Goal: Information Seeking & Learning: Get advice/opinions

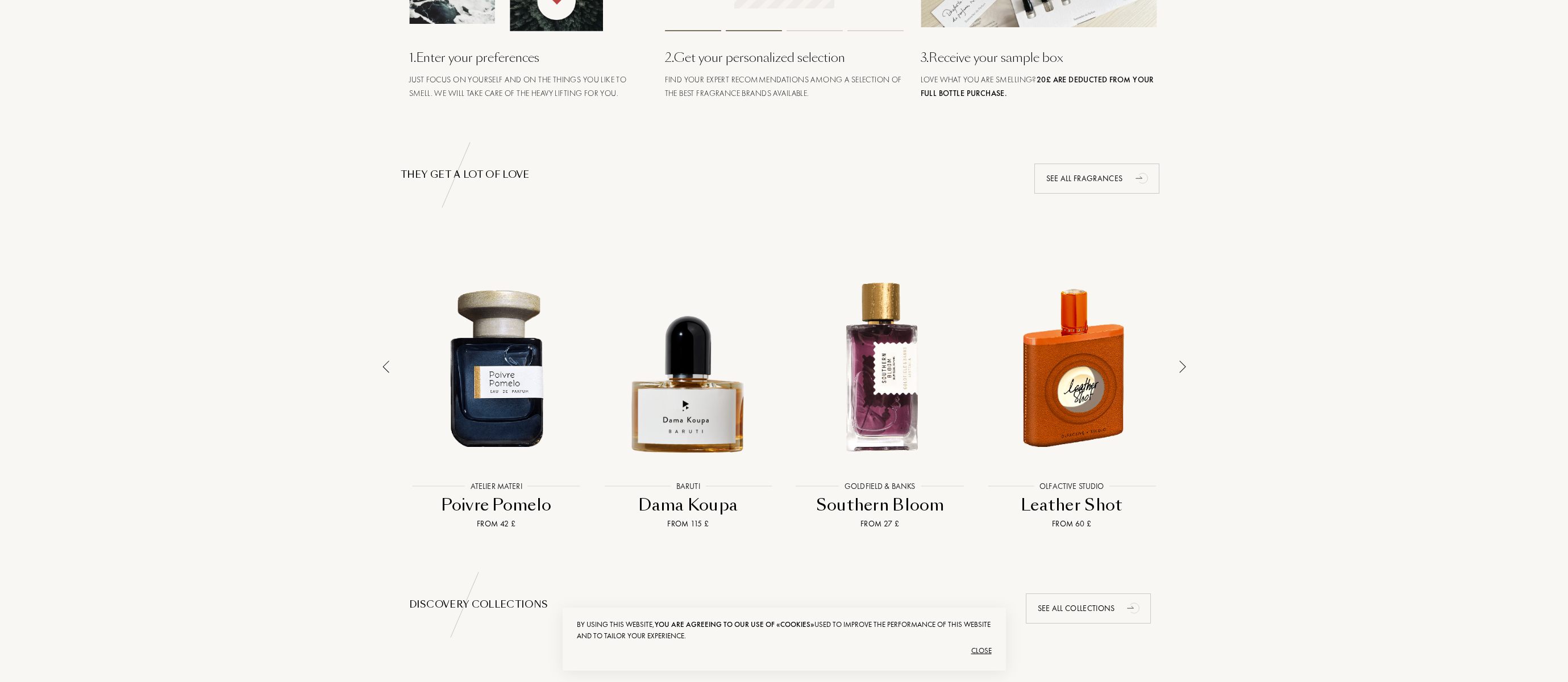
scroll to position [747, 0]
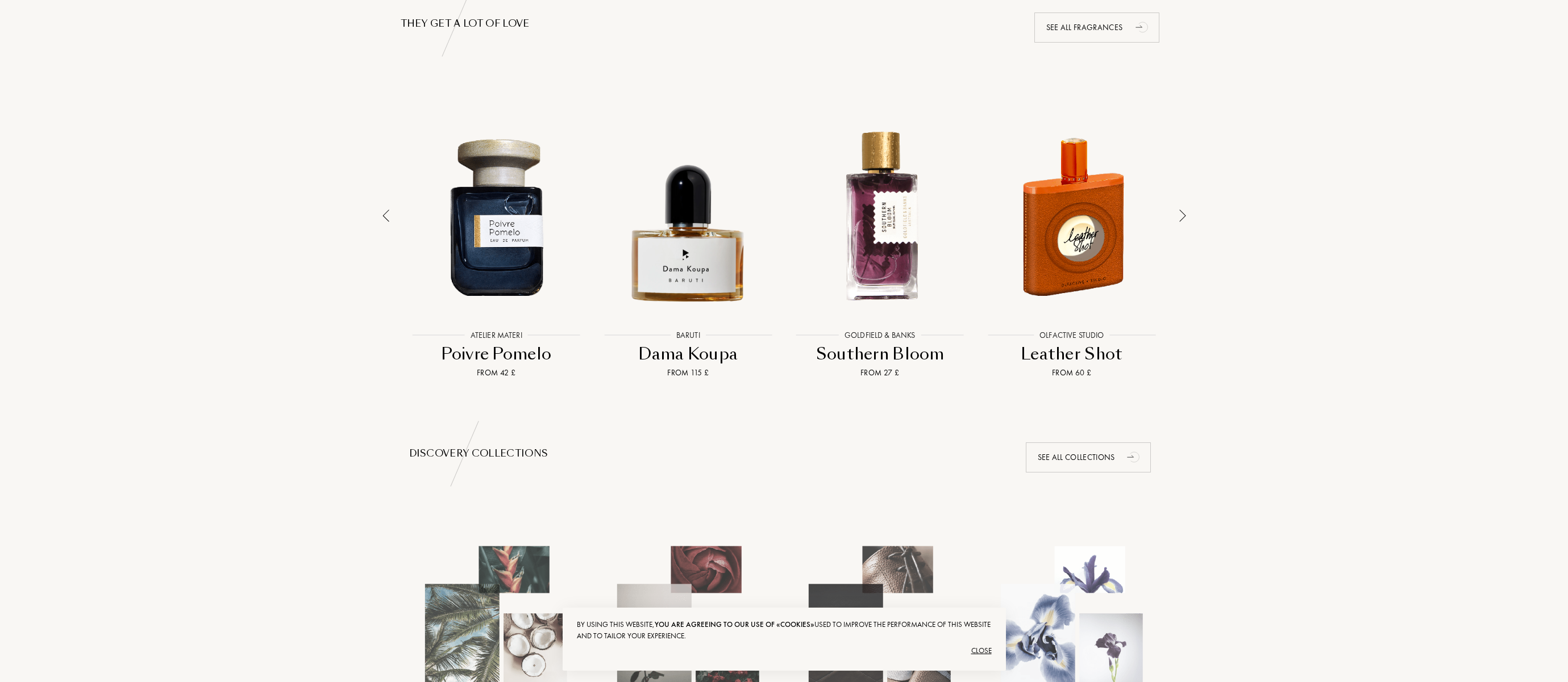
click at [1179, 209] on img at bounding box center [1183, 216] width 7 height 12
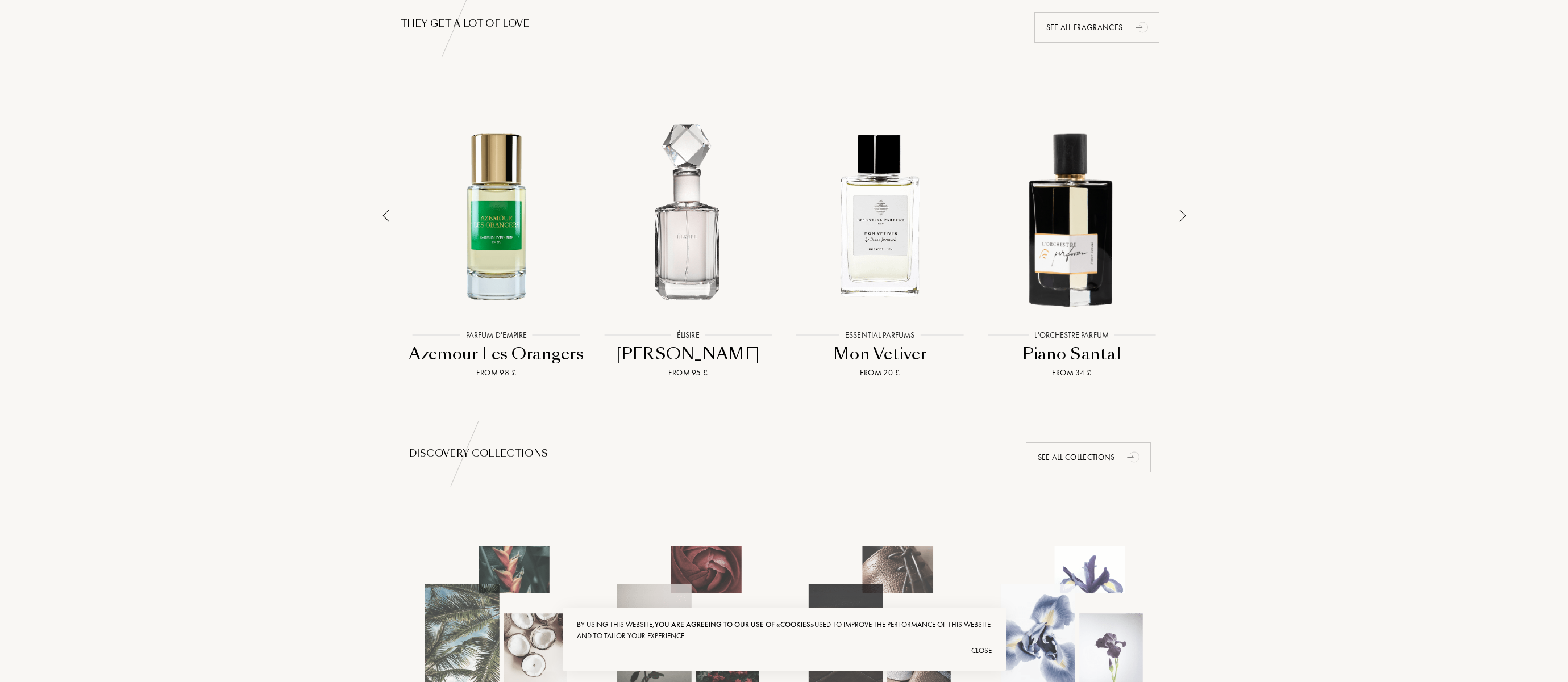
click at [1179, 210] on img at bounding box center [1183, 216] width 7 height 12
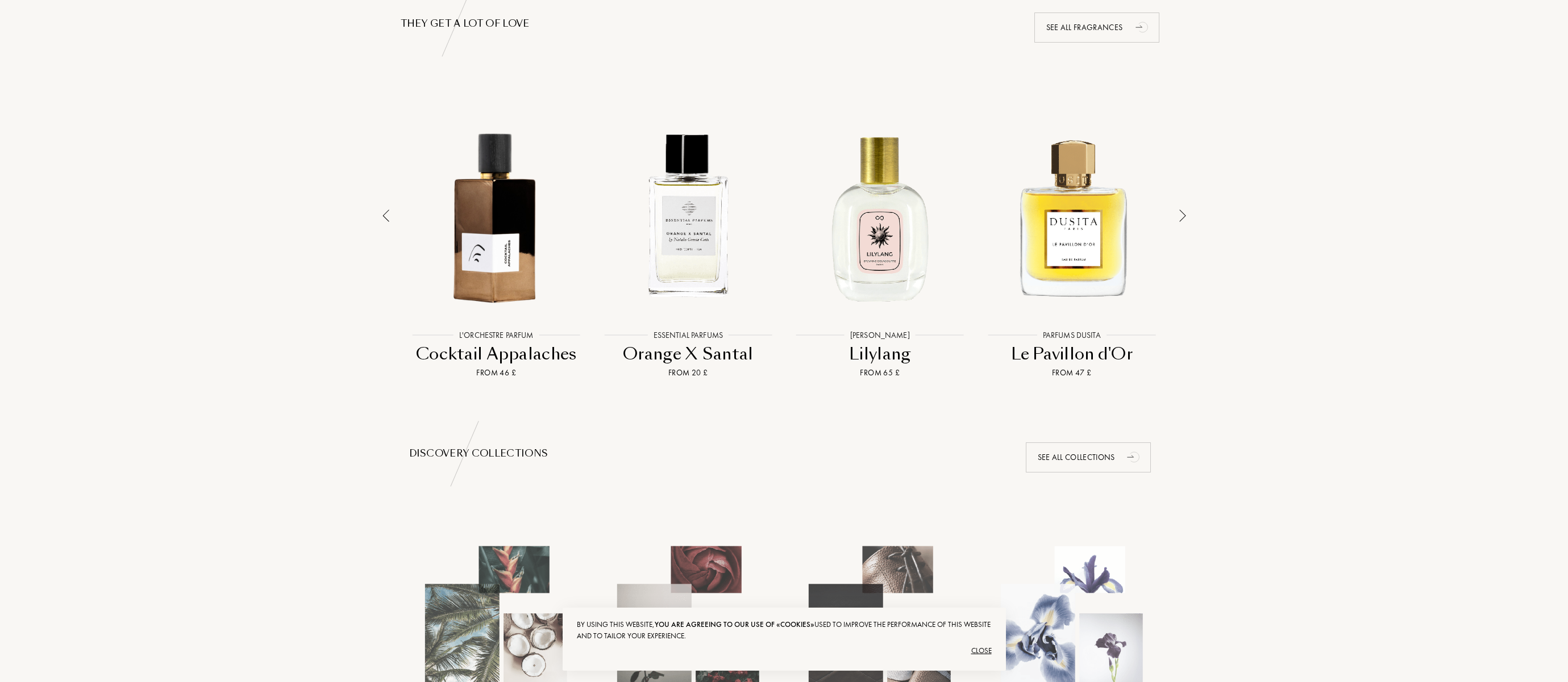
click at [1179, 210] on img at bounding box center [1183, 216] width 7 height 12
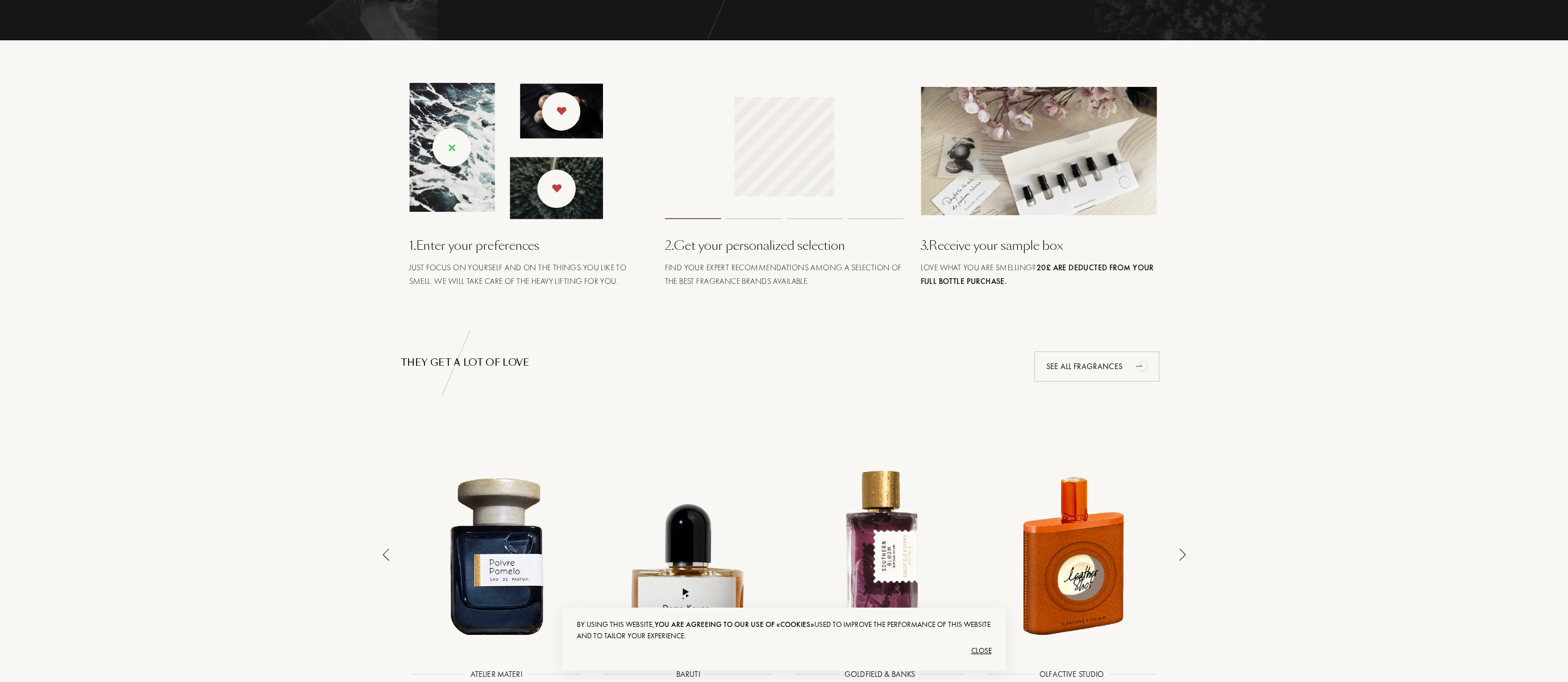
scroll to position [0, 0]
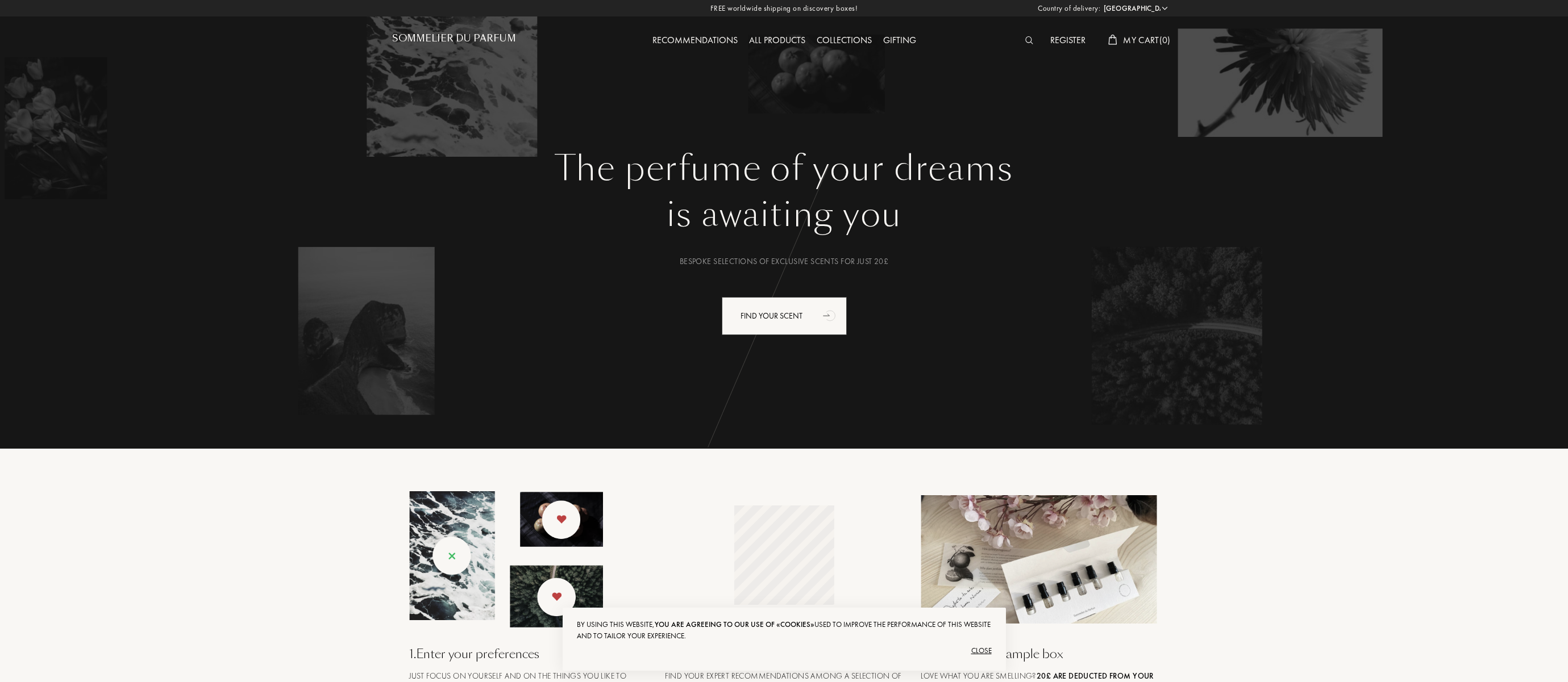
click at [686, 38] on div "Recommendations" at bounding box center [695, 41] width 97 height 15
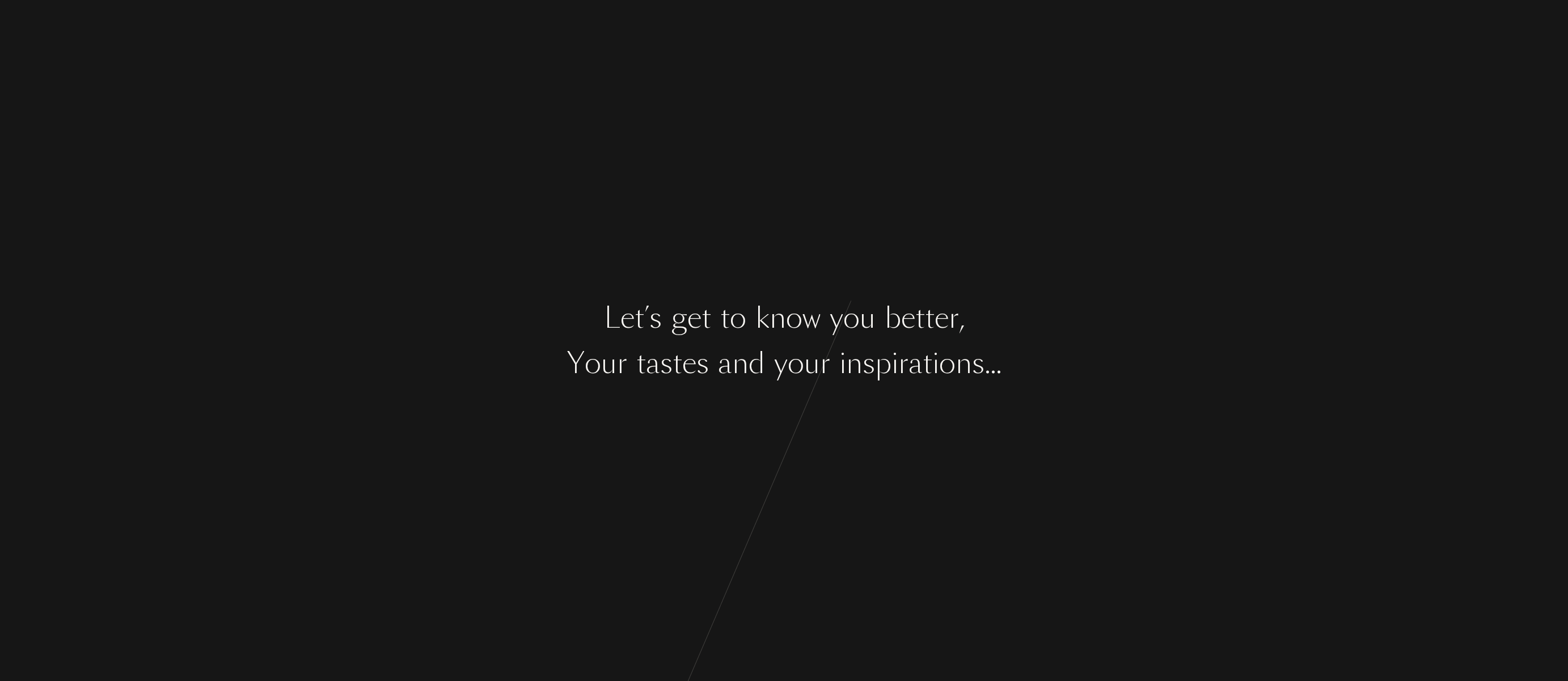
click at [760, 318] on div "k" at bounding box center [762, 318] width 14 height 42
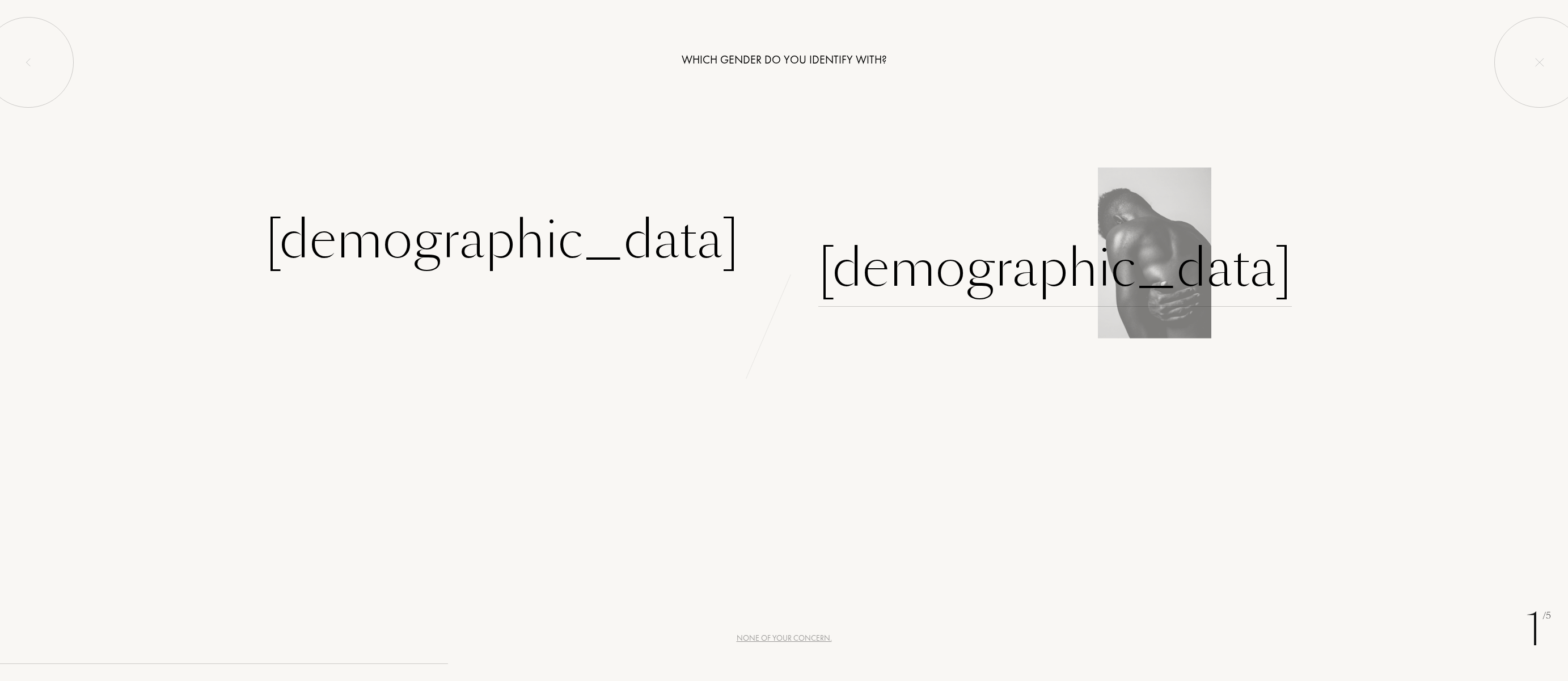
click at [899, 282] on div "[DEMOGRAPHIC_DATA]" at bounding box center [1055, 268] width 474 height 77
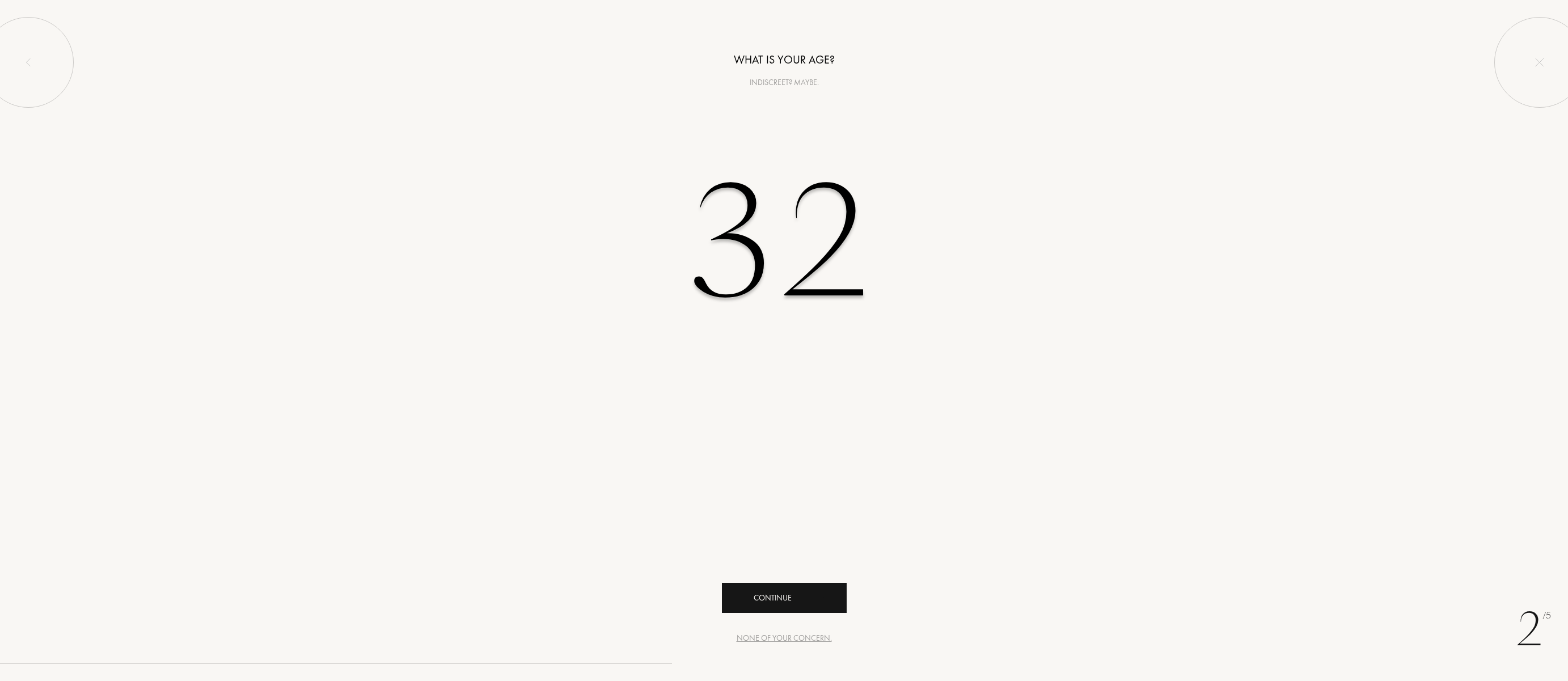
type input "32"
click at [800, 597] on div "Continue" at bounding box center [784, 598] width 124 height 30
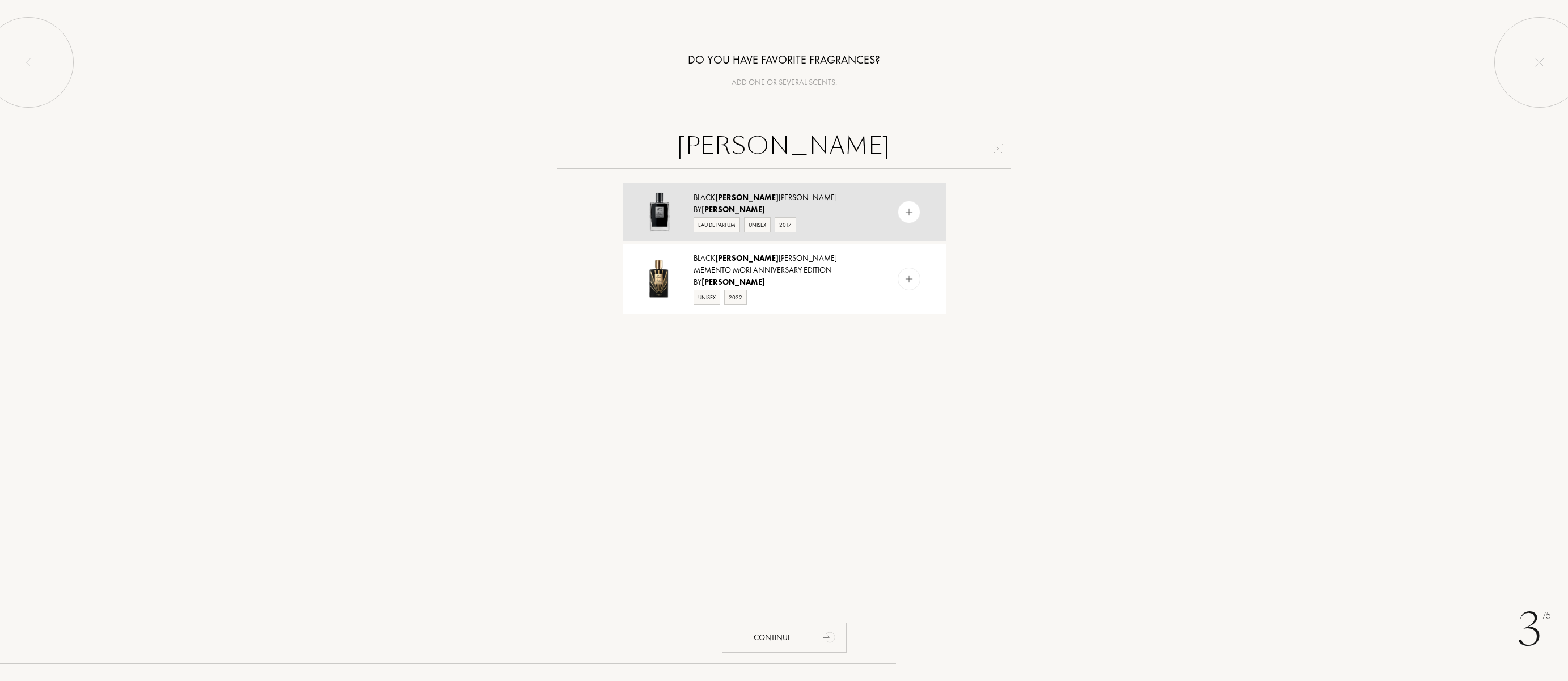
type input "[PERSON_NAME]"
click at [903, 212] on img at bounding box center [908, 212] width 11 height 11
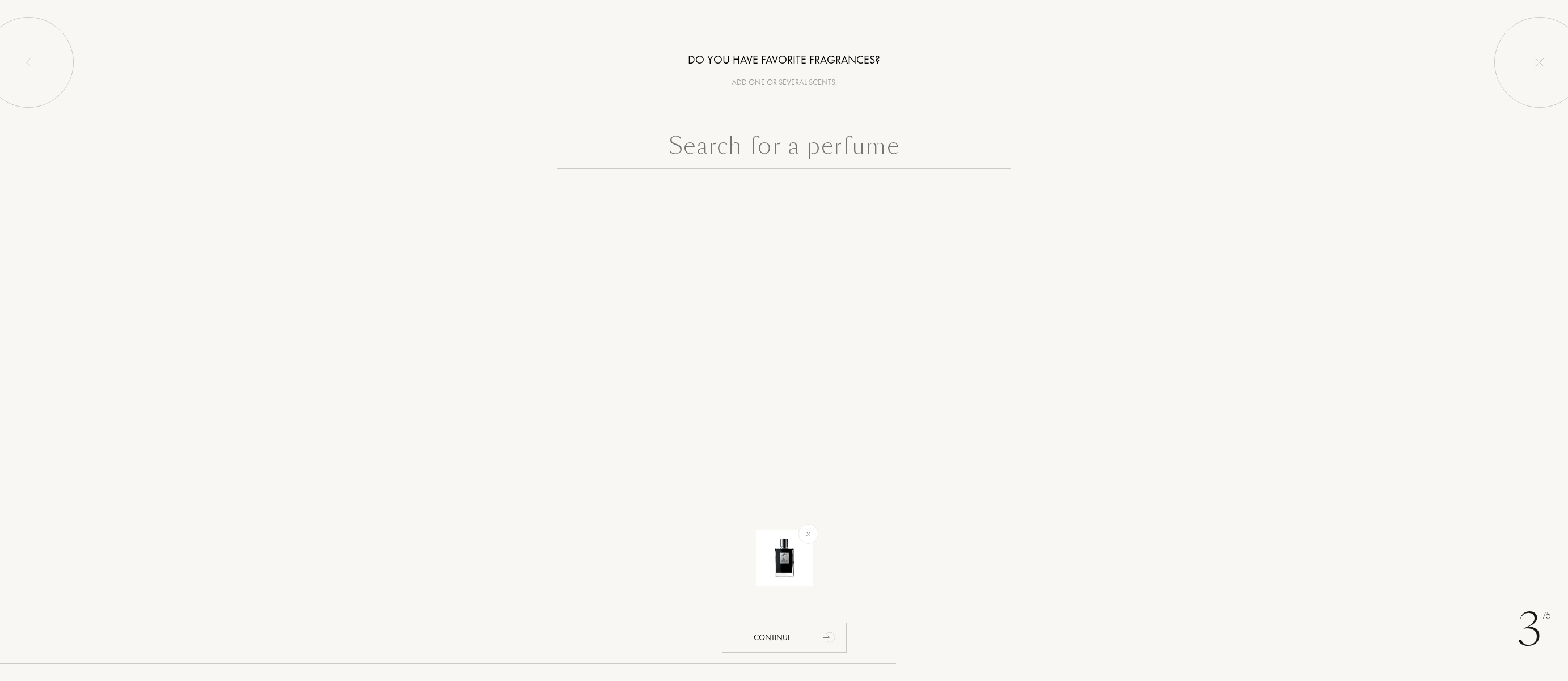
click at [816, 155] on input "text" at bounding box center [784, 149] width 454 height 41
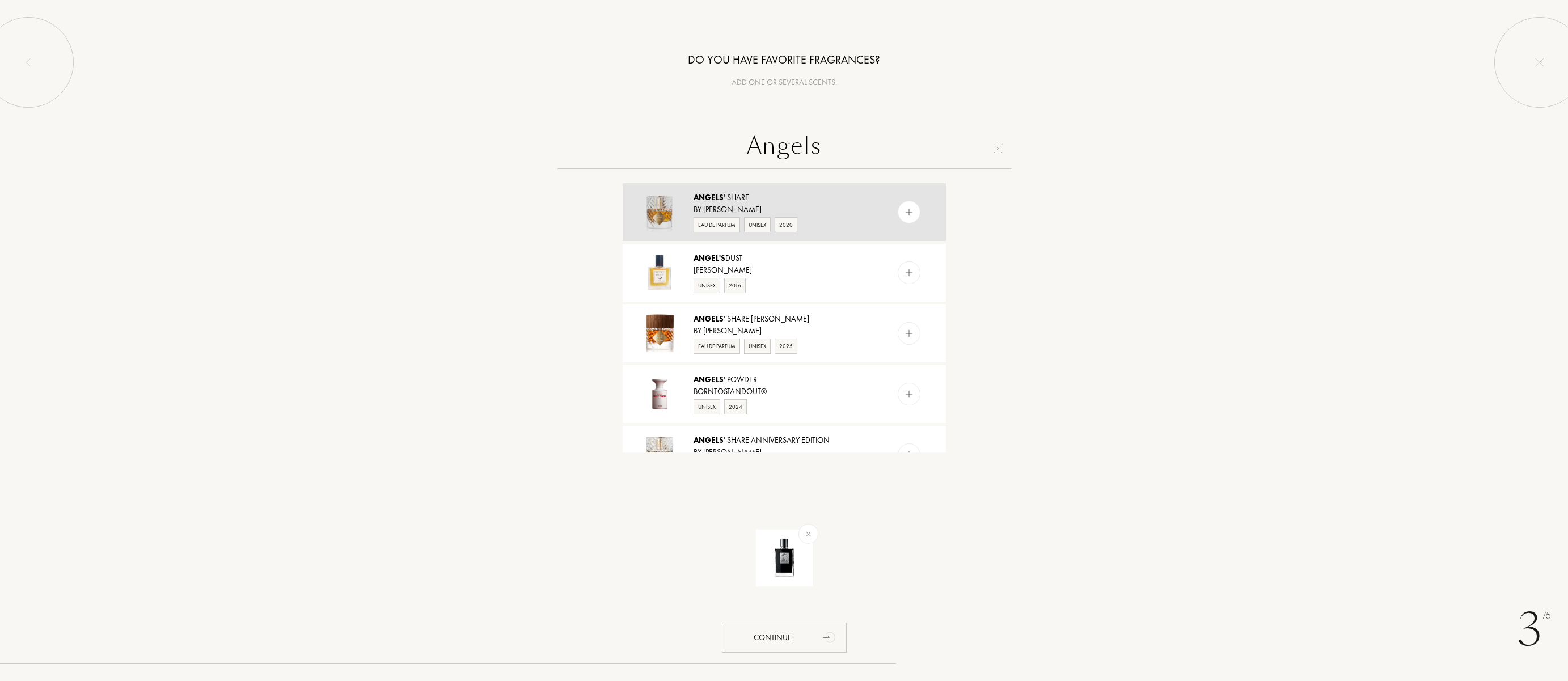
type input "Angels"
click at [903, 211] on img at bounding box center [908, 212] width 11 height 11
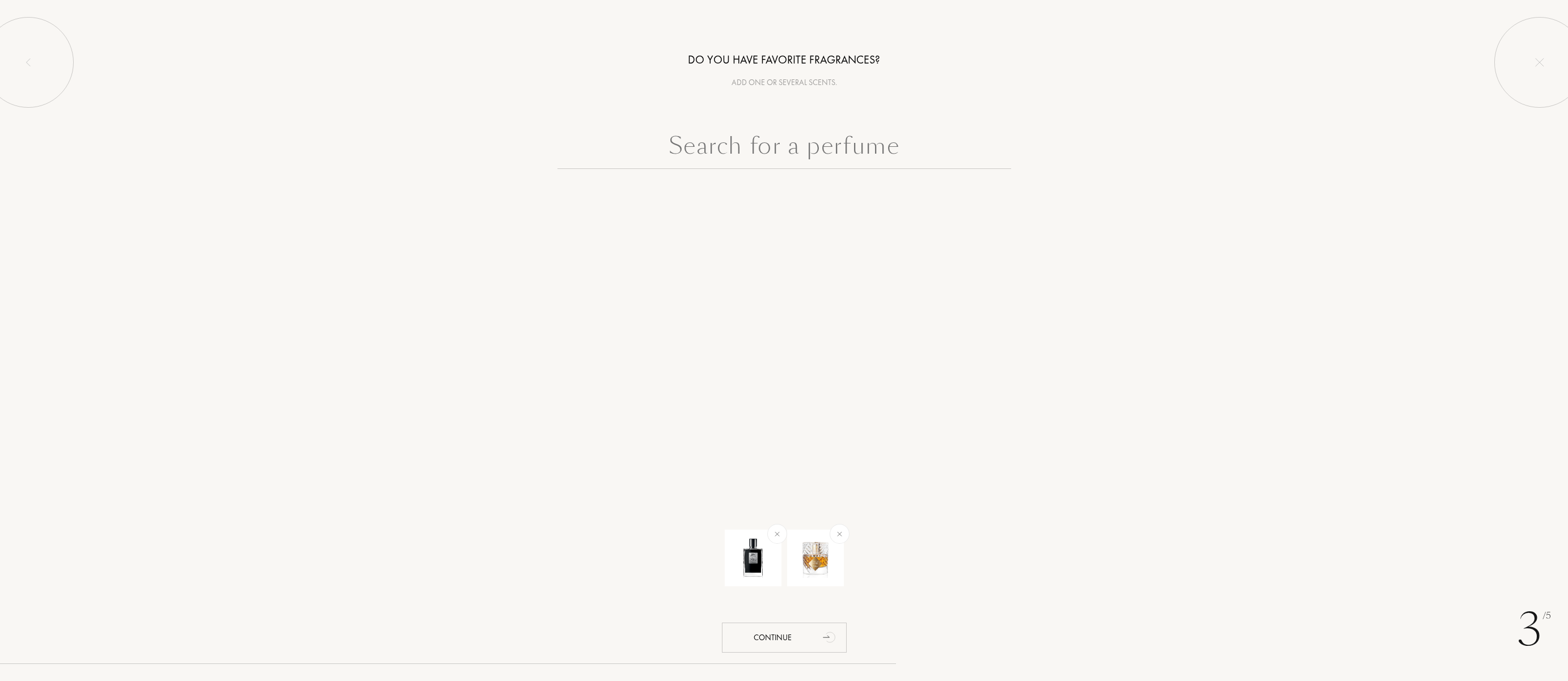
click at [864, 143] on input "text" at bounding box center [784, 149] width 454 height 41
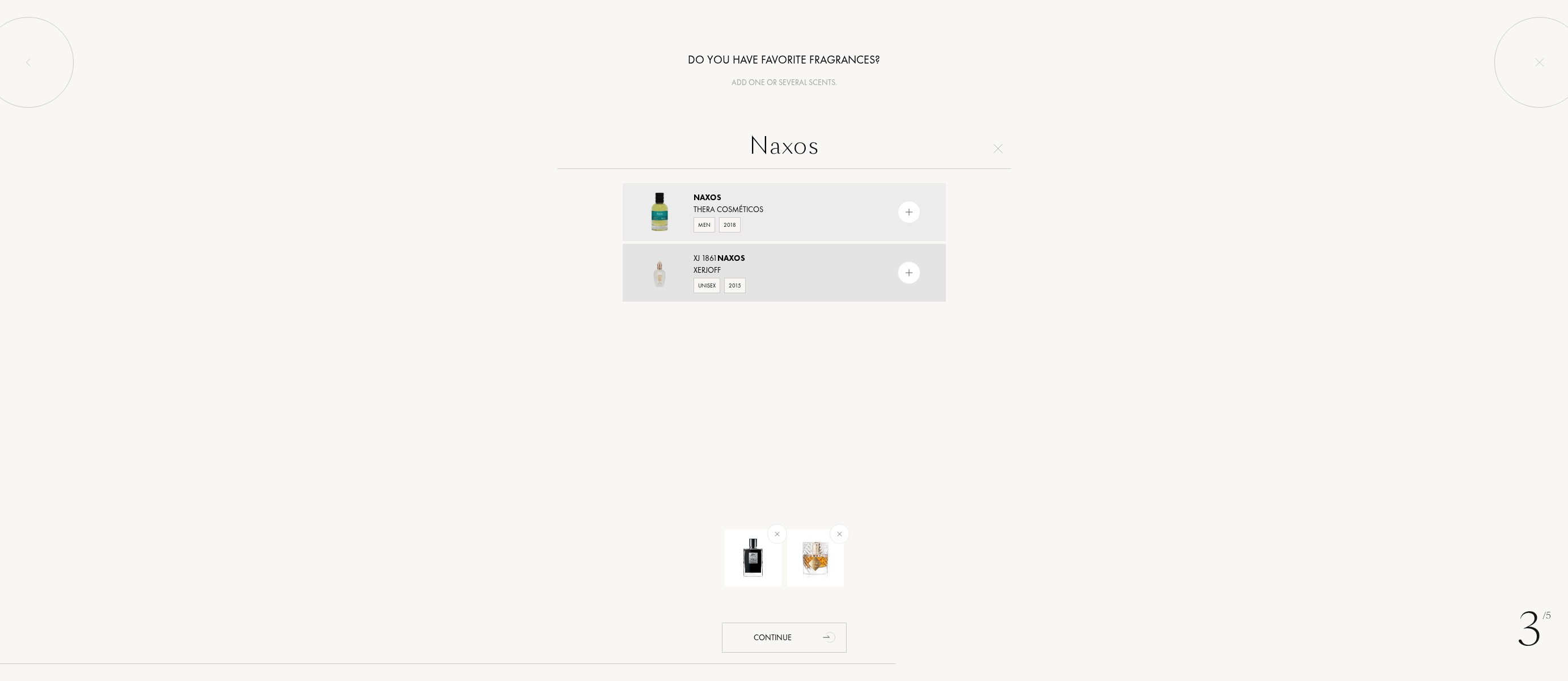
type input "Naxos"
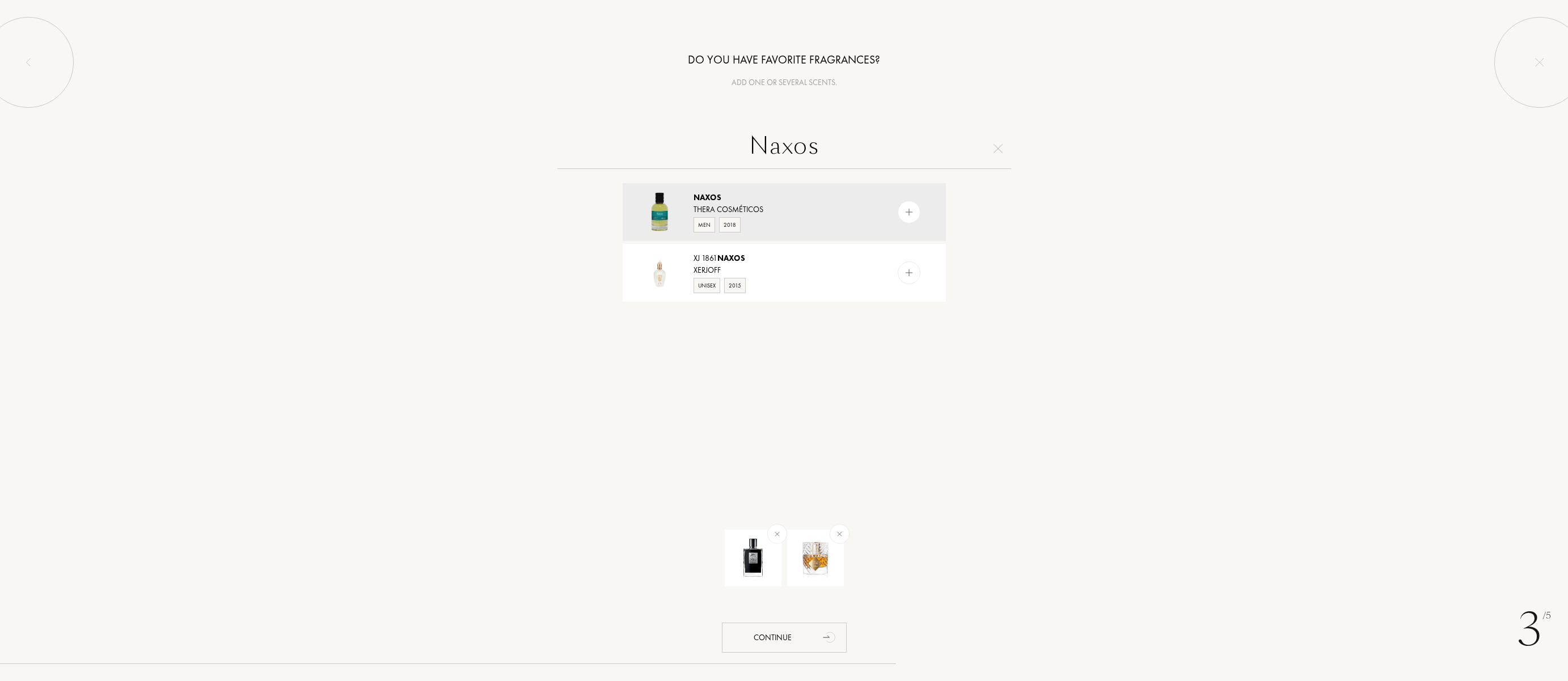
click at [903, 275] on img at bounding box center [908, 273] width 11 height 11
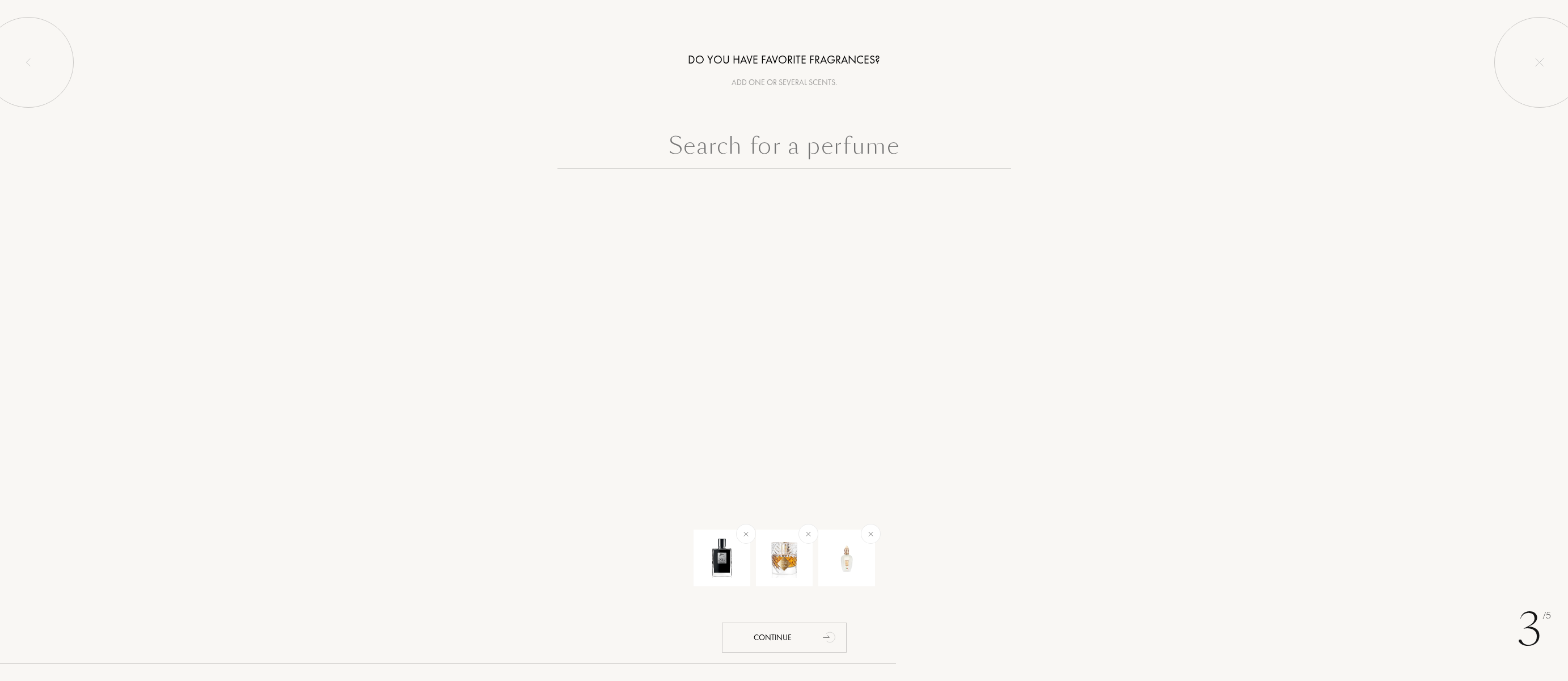
click at [821, 150] on input "text" at bounding box center [784, 149] width 454 height 41
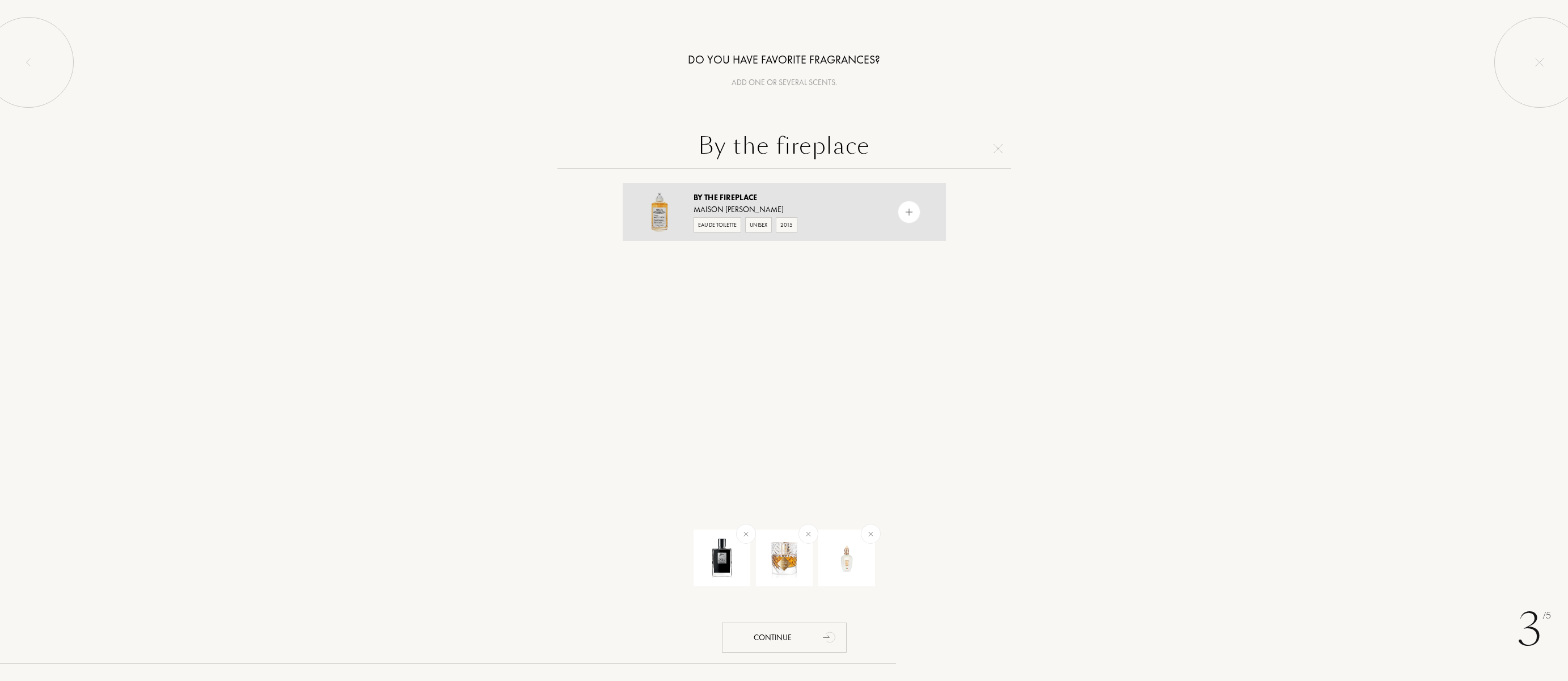
type input "By the fireplace"
drag, startPoint x: 905, startPoint y: 217, endPoint x: 928, endPoint y: 227, distance: 25.1
click at [905, 217] on img at bounding box center [908, 212] width 11 height 11
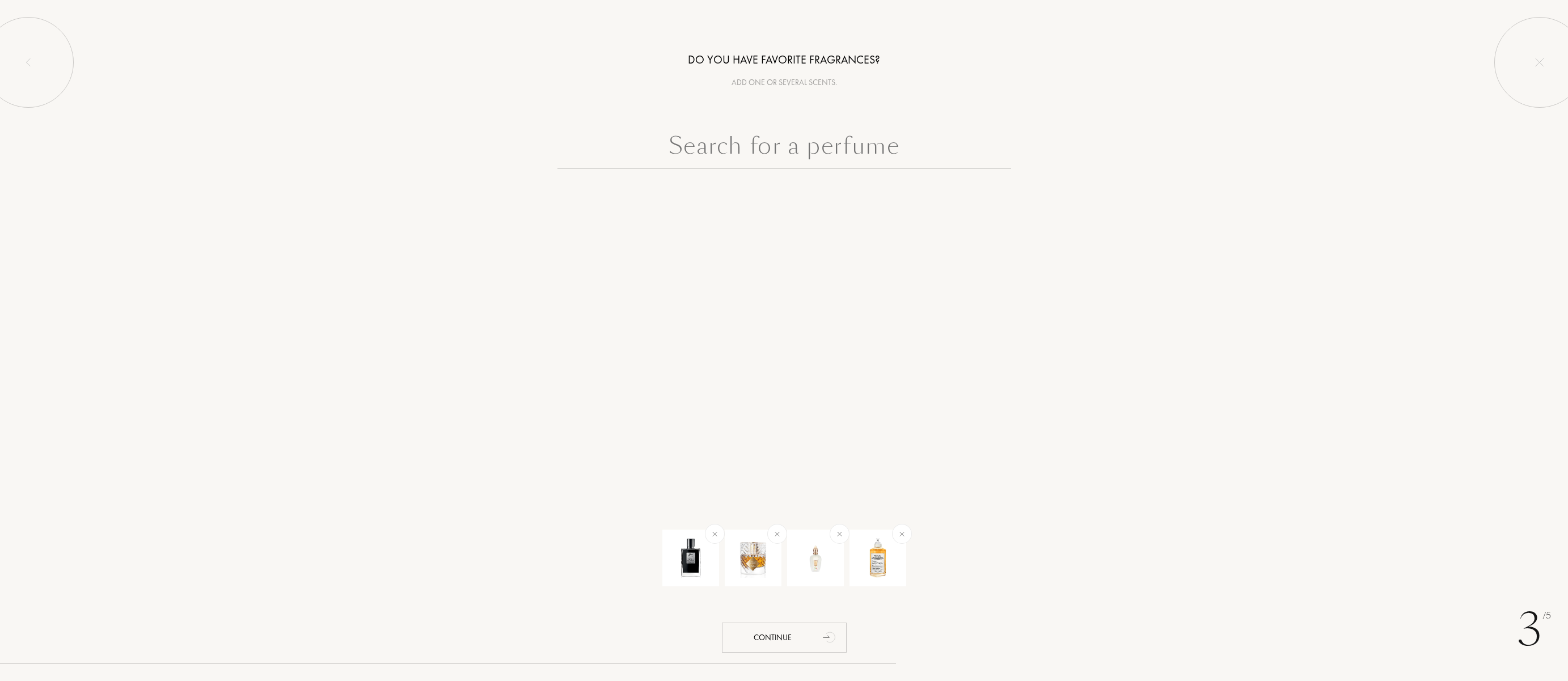
click at [839, 138] on input "text" at bounding box center [784, 149] width 454 height 41
click at [790, 144] on input "text" at bounding box center [784, 149] width 454 height 41
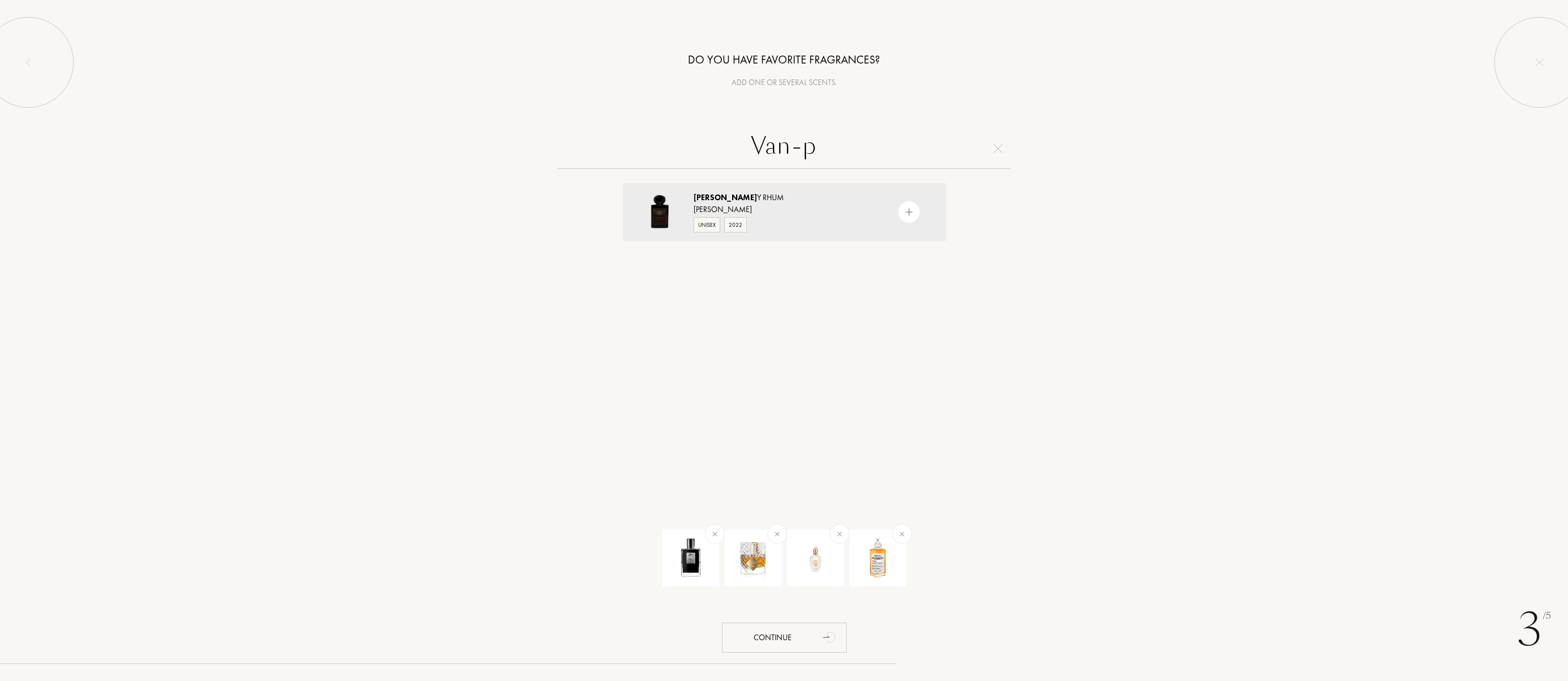
type input "Van-p"
click at [912, 213] on div at bounding box center [909, 212] width 22 height 22
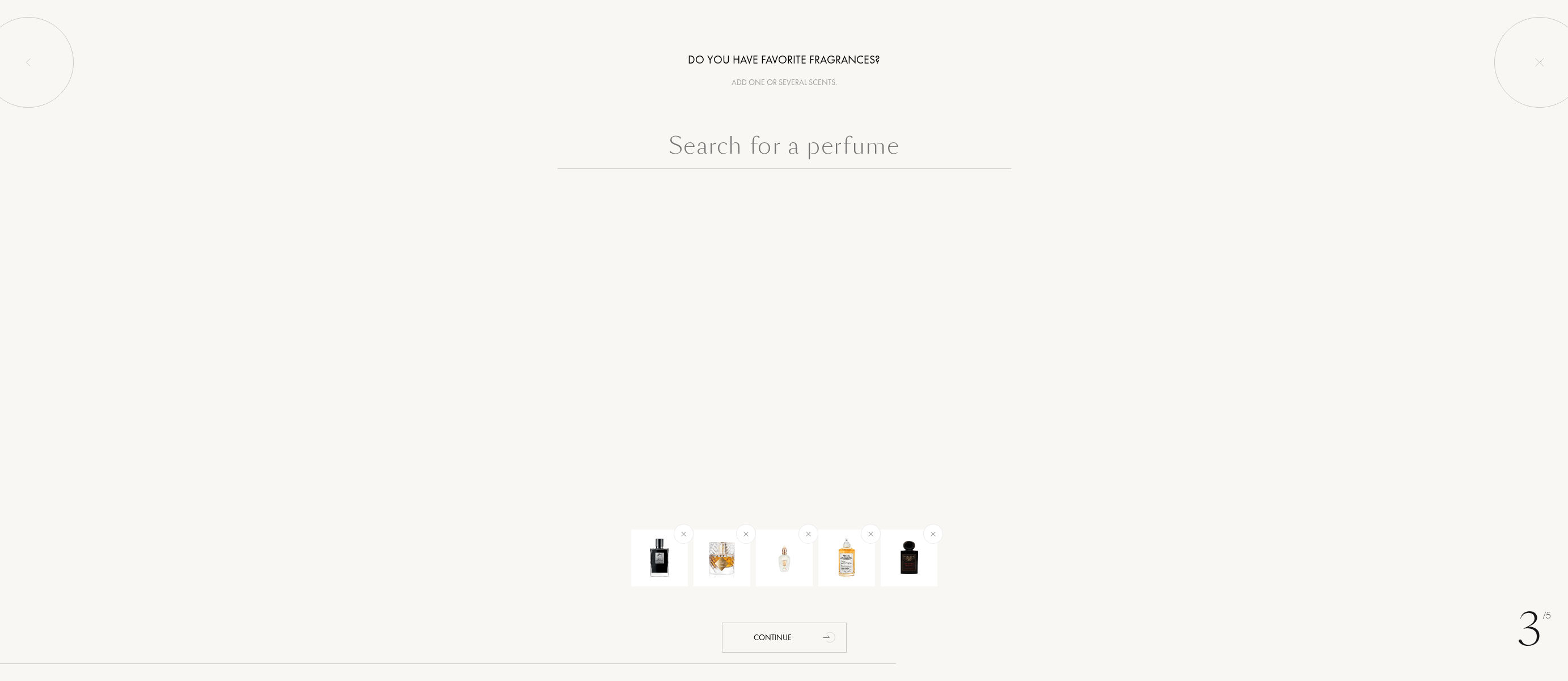
click at [831, 149] on input "text" at bounding box center [784, 149] width 454 height 41
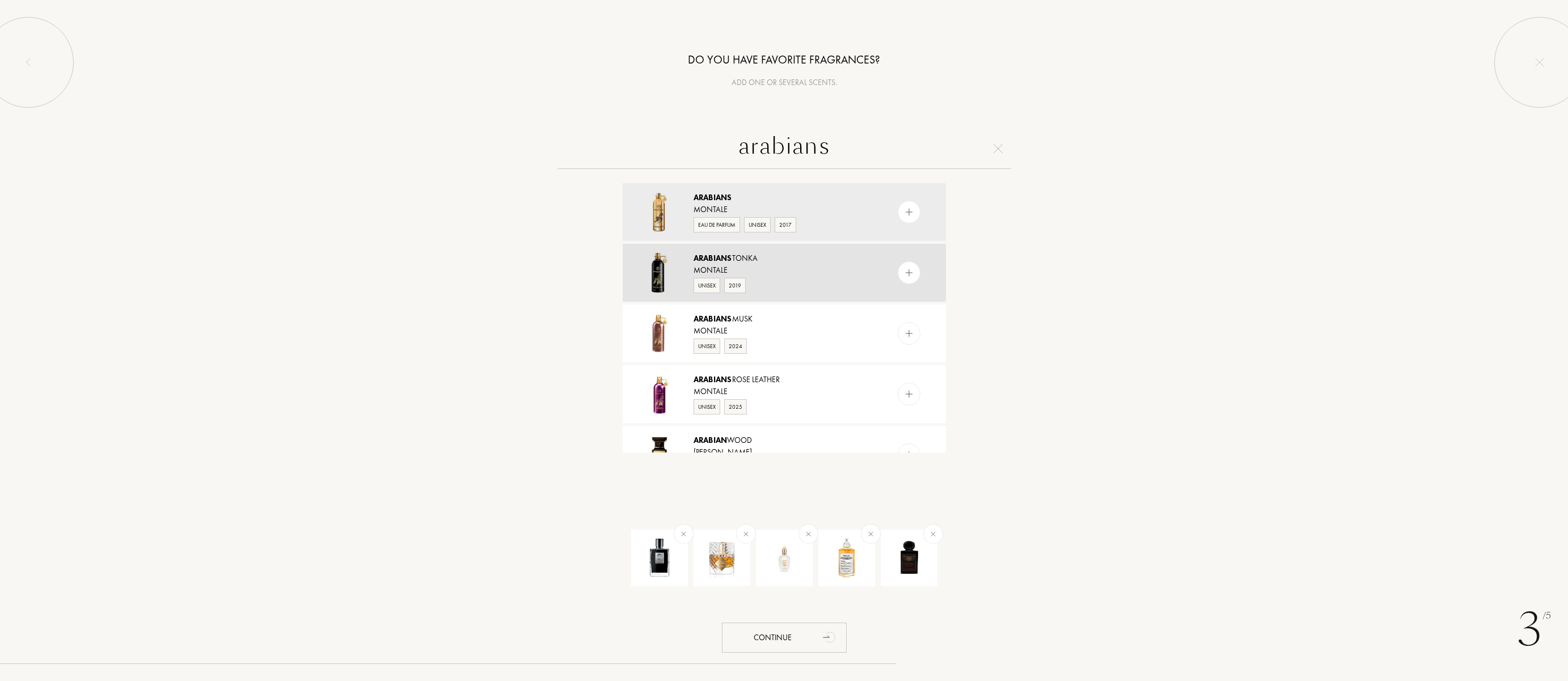
type input "arabians"
click at [907, 271] on img at bounding box center [908, 273] width 11 height 11
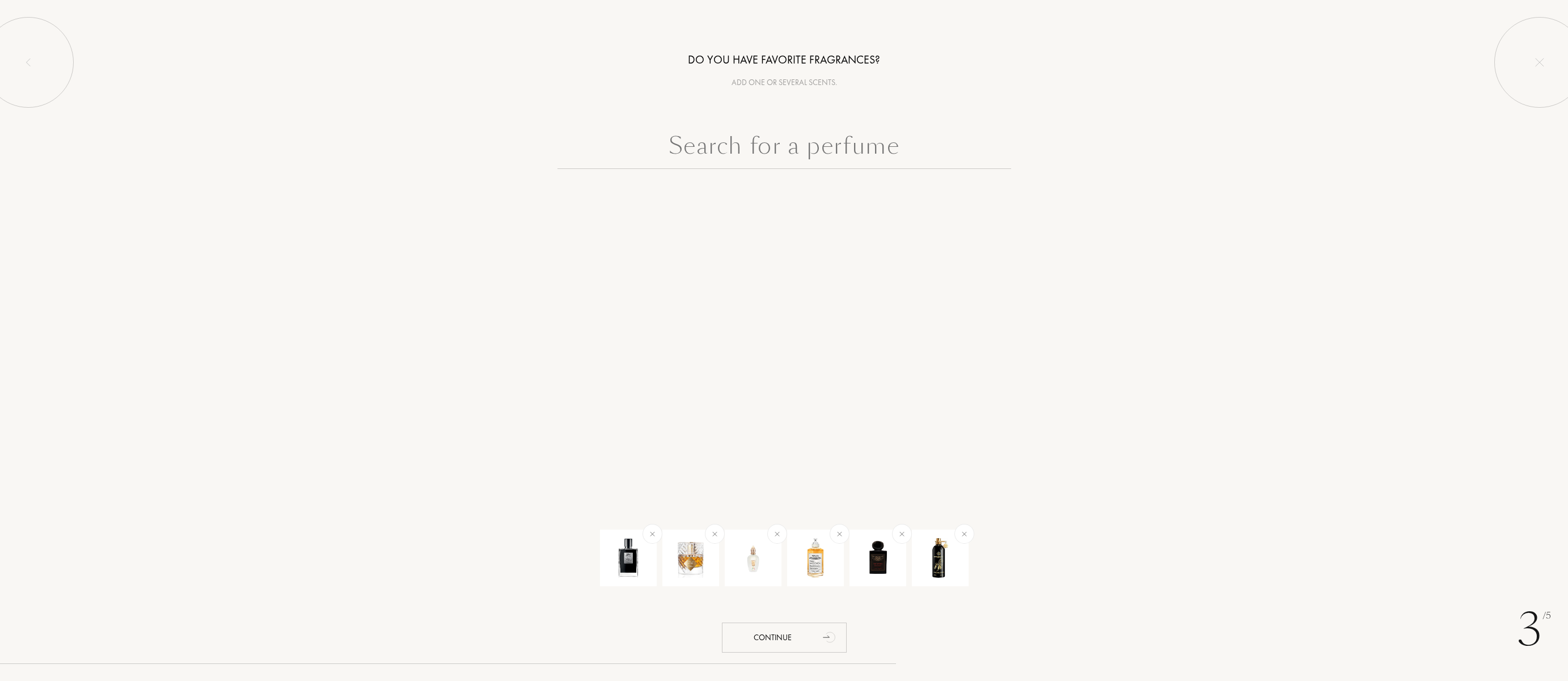
click at [840, 158] on input "text" at bounding box center [784, 149] width 454 height 41
type input "m"
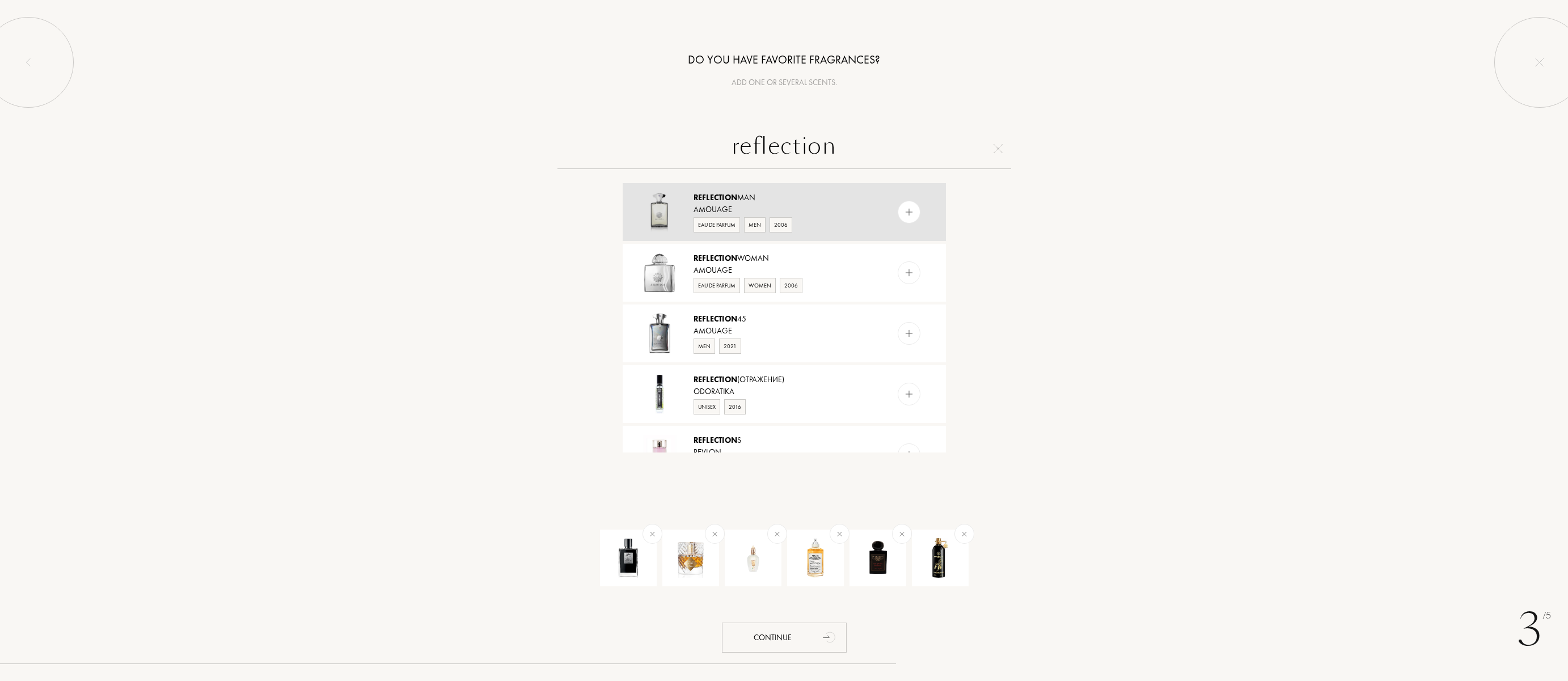
type input "reflection"
click at [908, 215] on img at bounding box center [908, 212] width 11 height 11
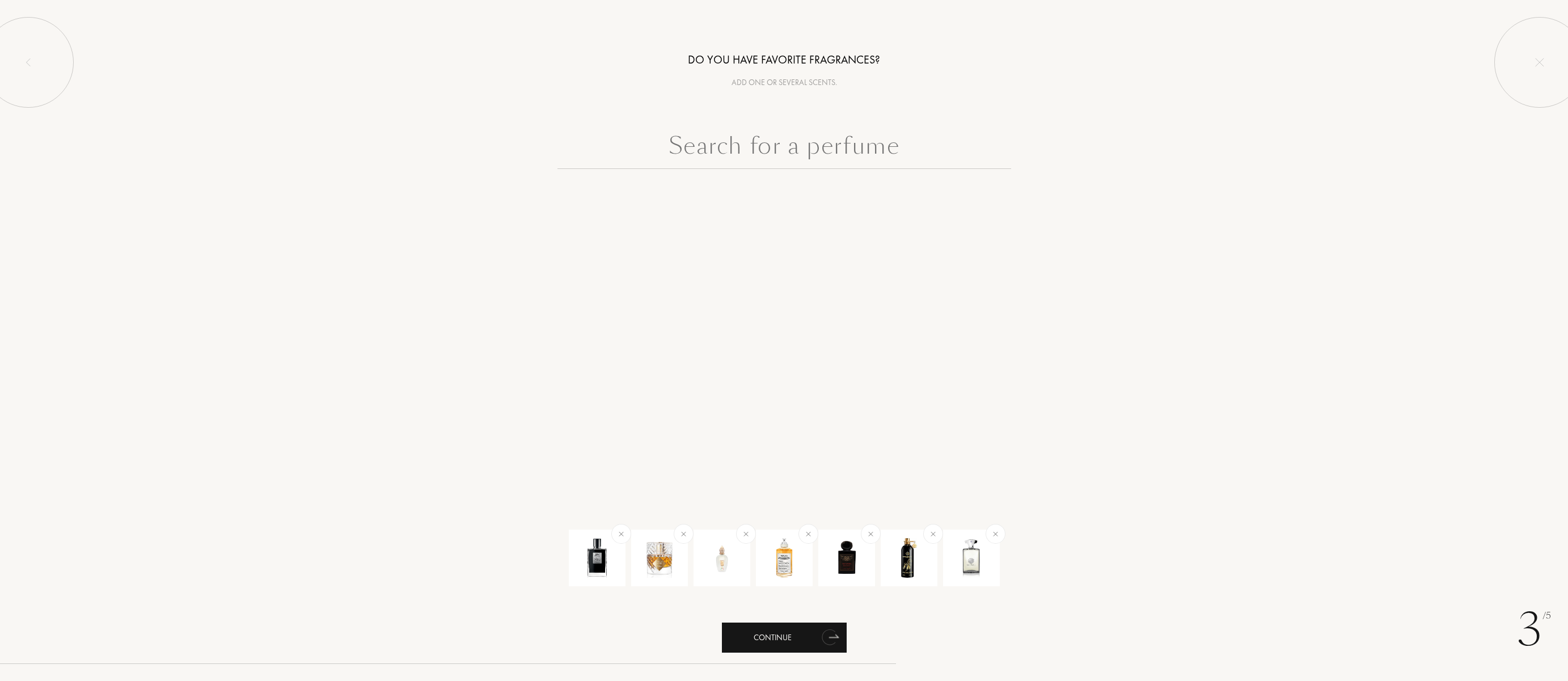
click at [764, 634] on div "Continue" at bounding box center [784, 638] width 124 height 30
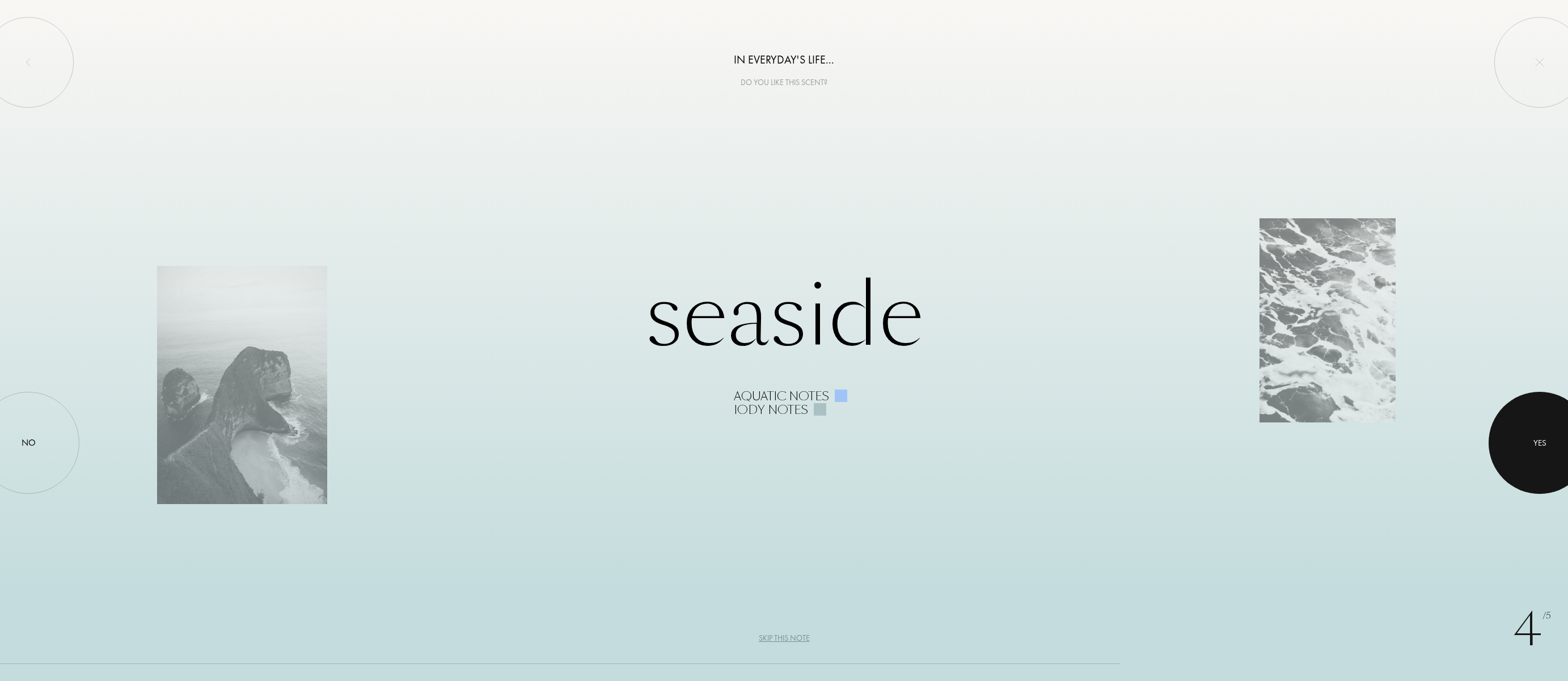
click at [1518, 418] on div at bounding box center [1539, 443] width 102 height 102
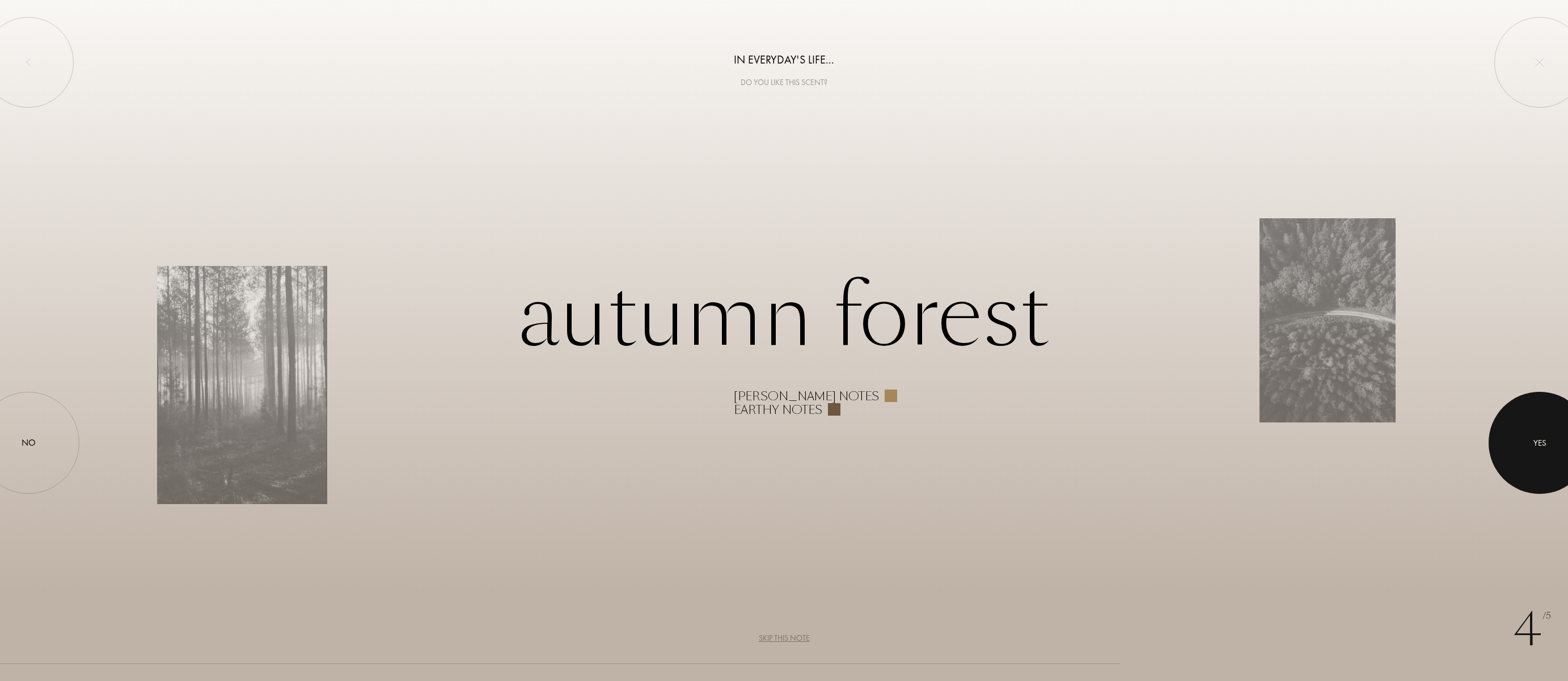
click at [1538, 439] on div "Yes" at bounding box center [1539, 443] width 13 height 13
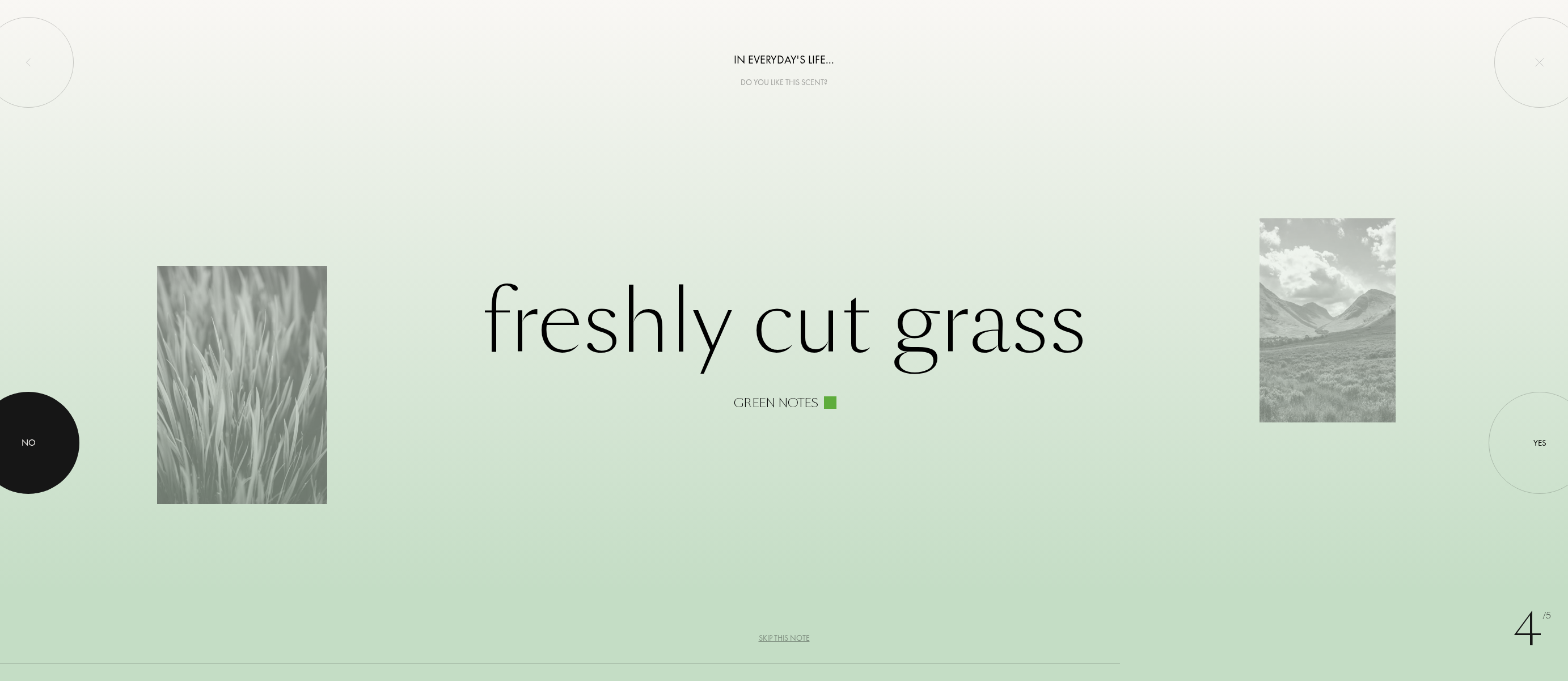
click at [32, 438] on div "No" at bounding box center [29, 443] width 14 height 14
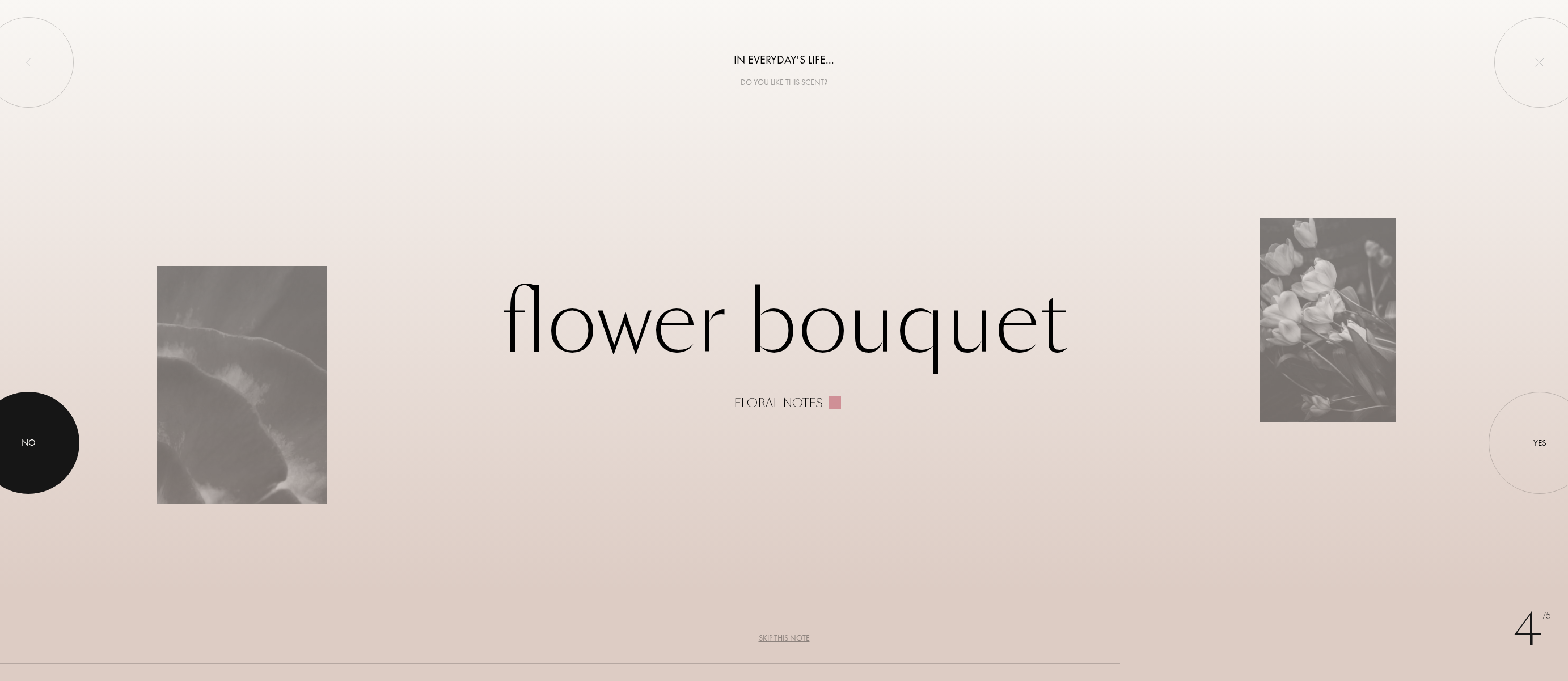
click at [17, 444] on div at bounding box center [29, 443] width 102 height 102
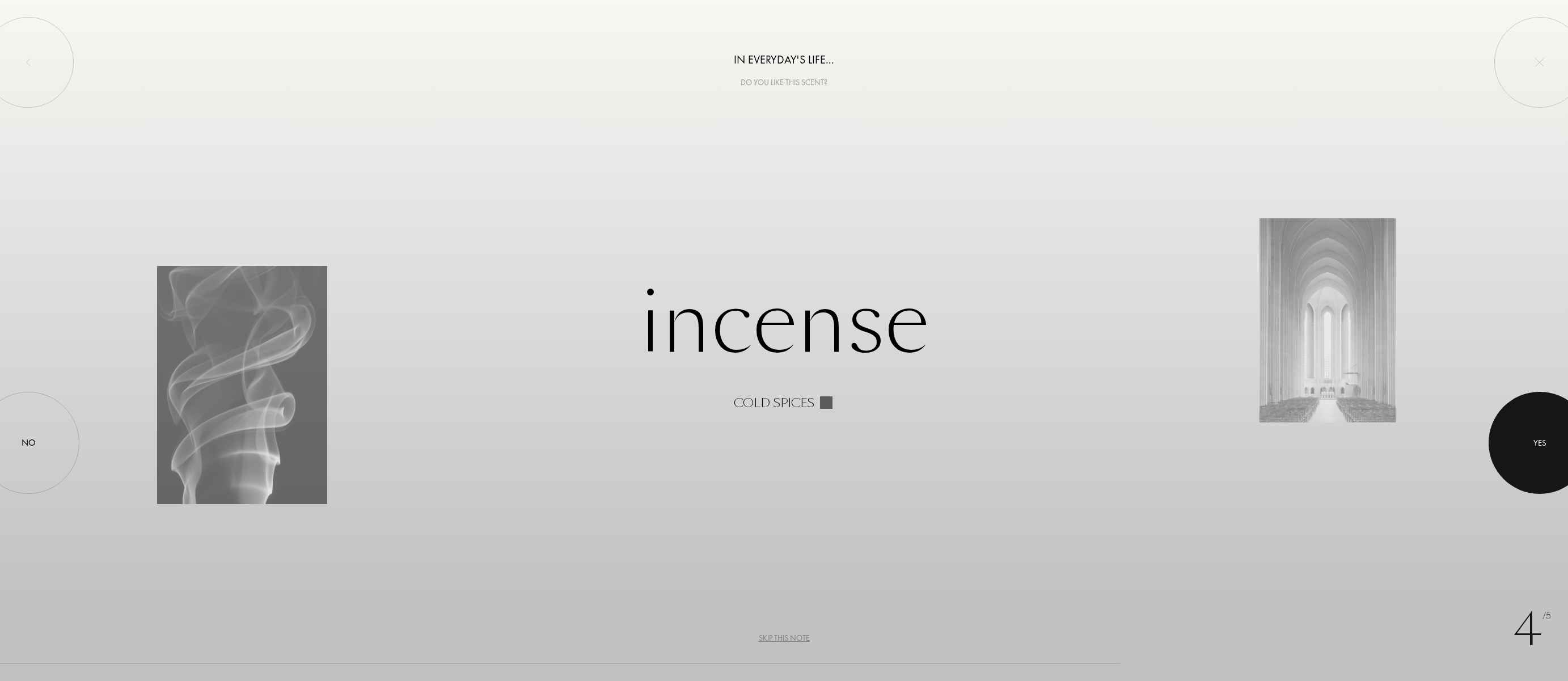
click at [1520, 434] on div at bounding box center [1539, 443] width 102 height 102
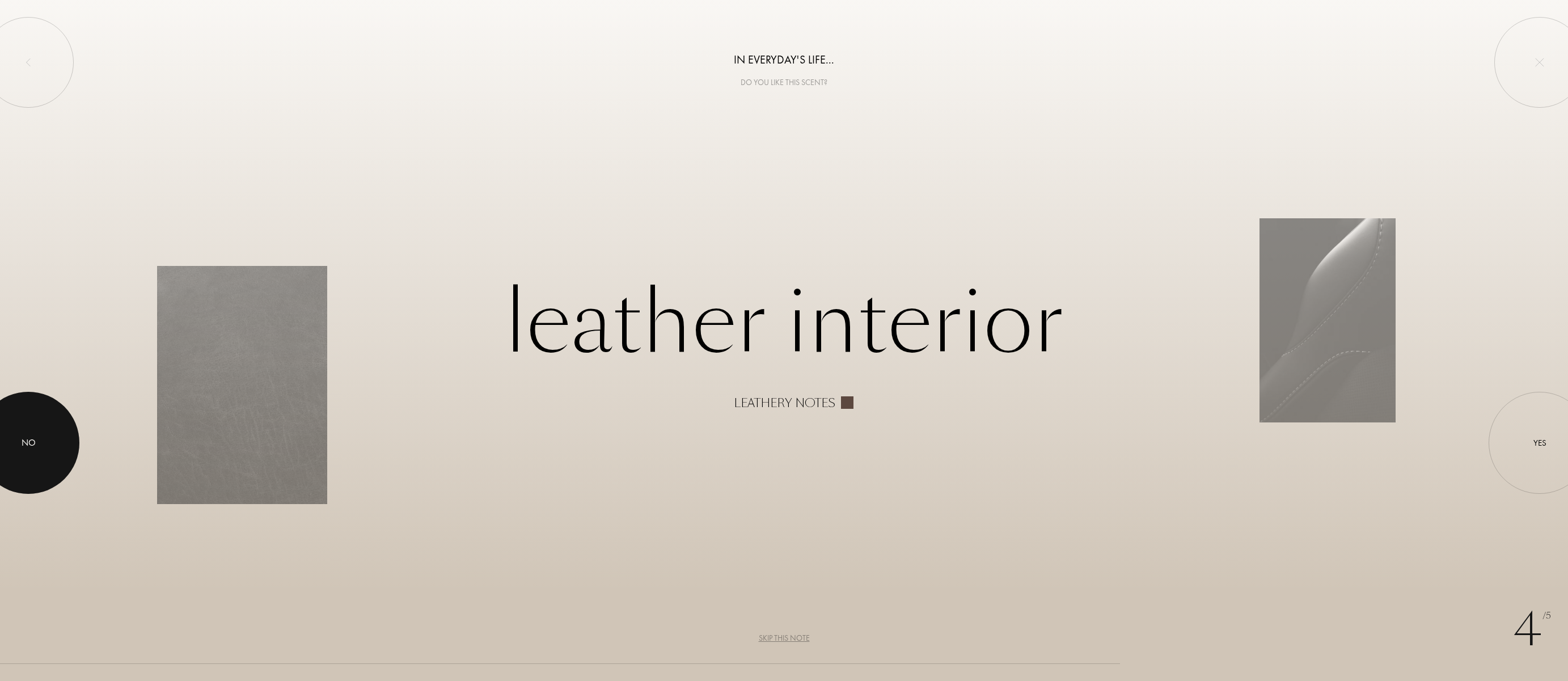
click at [54, 451] on div at bounding box center [29, 443] width 102 height 102
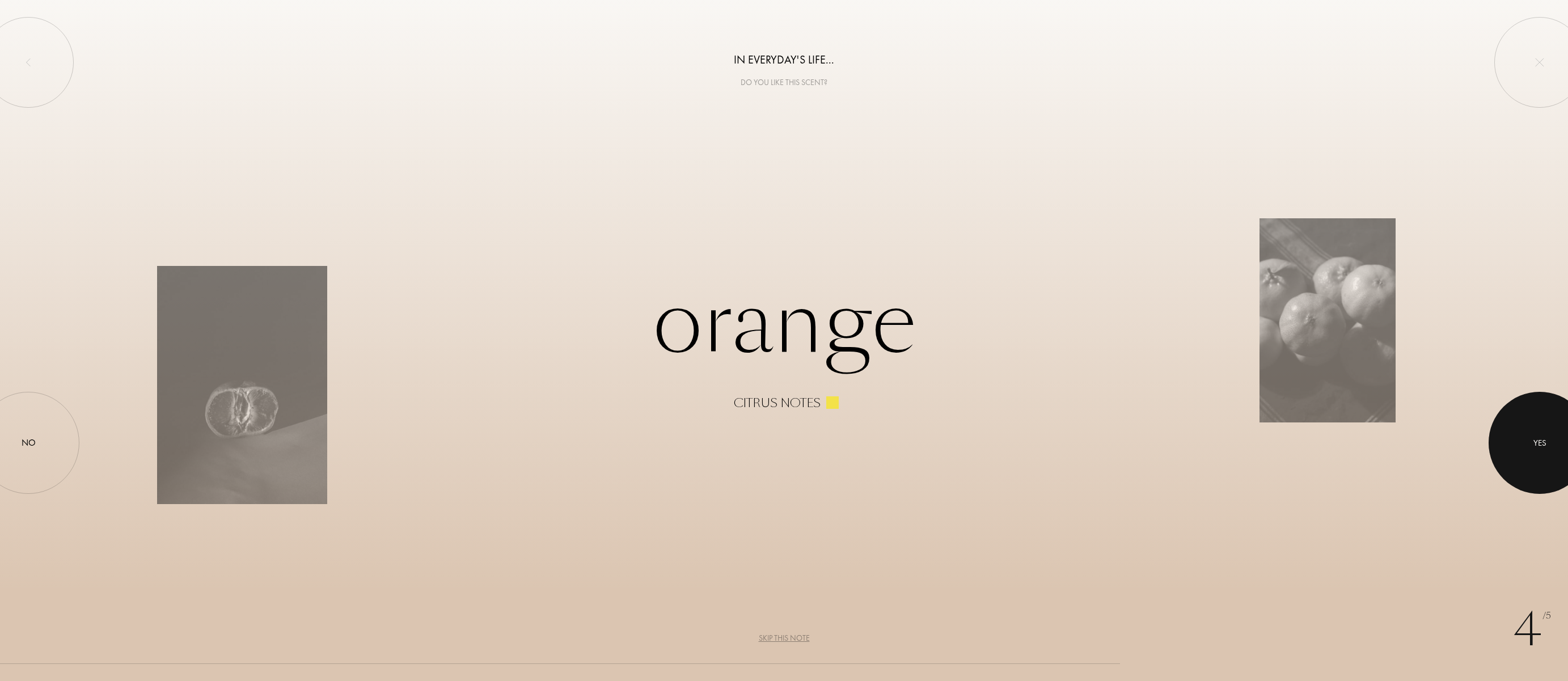
click at [1562, 428] on div at bounding box center [1539, 443] width 102 height 102
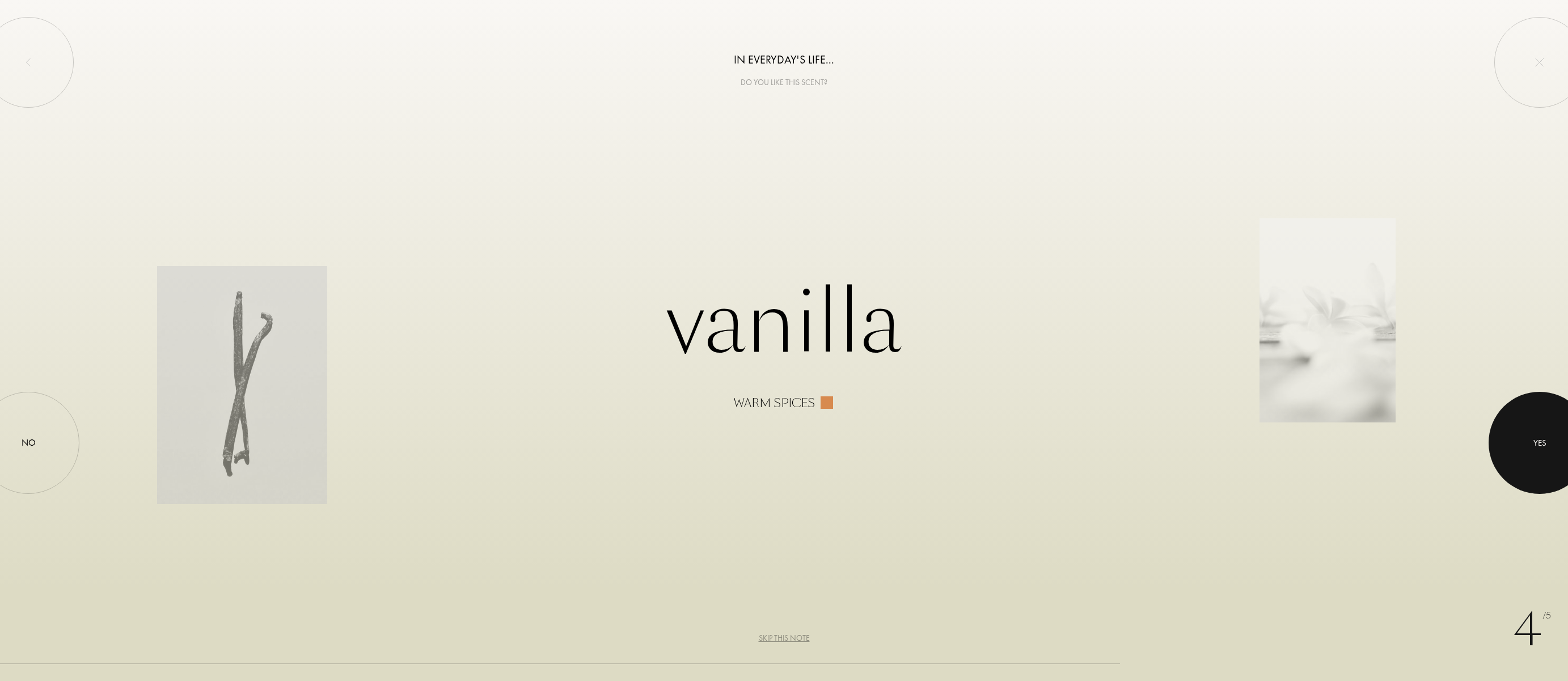
click at [1515, 434] on div at bounding box center [1539, 443] width 102 height 102
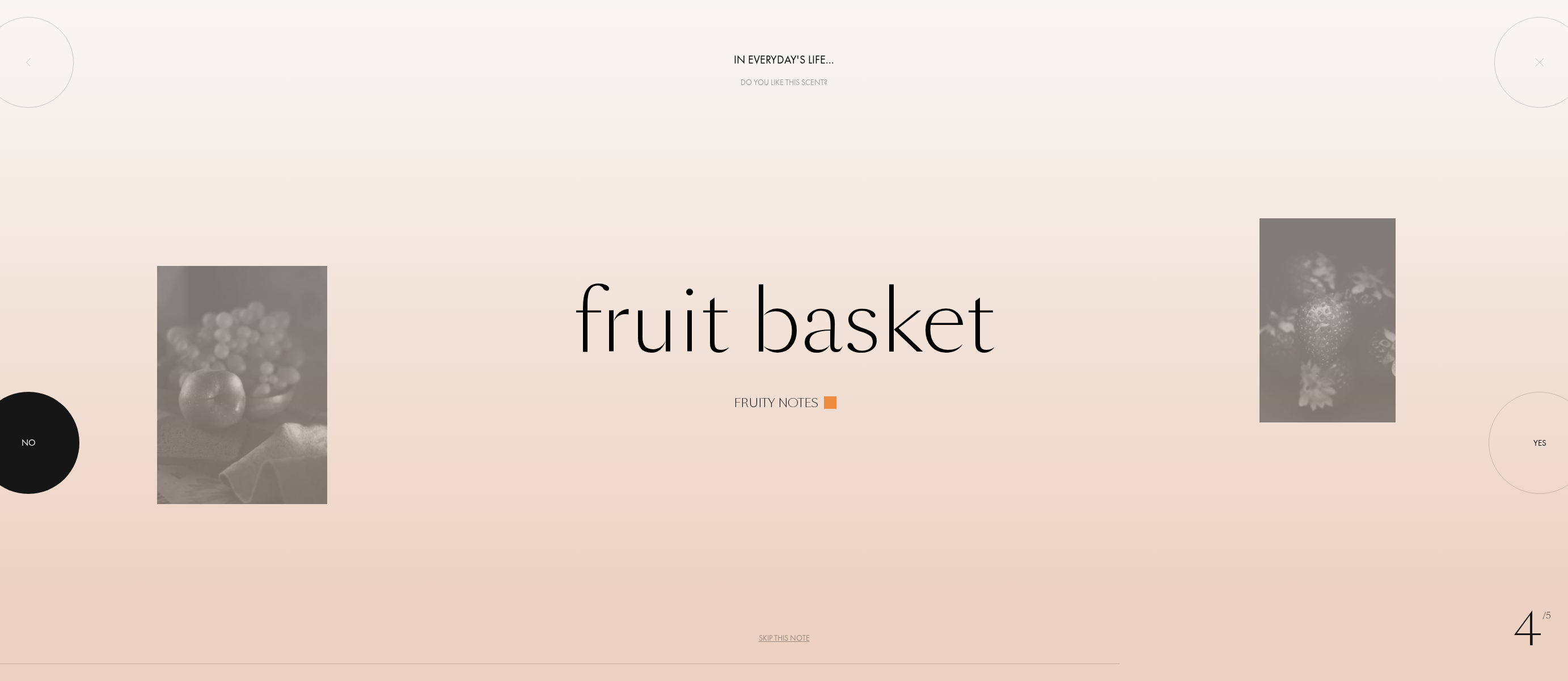
click at [40, 446] on div at bounding box center [29, 443] width 102 height 102
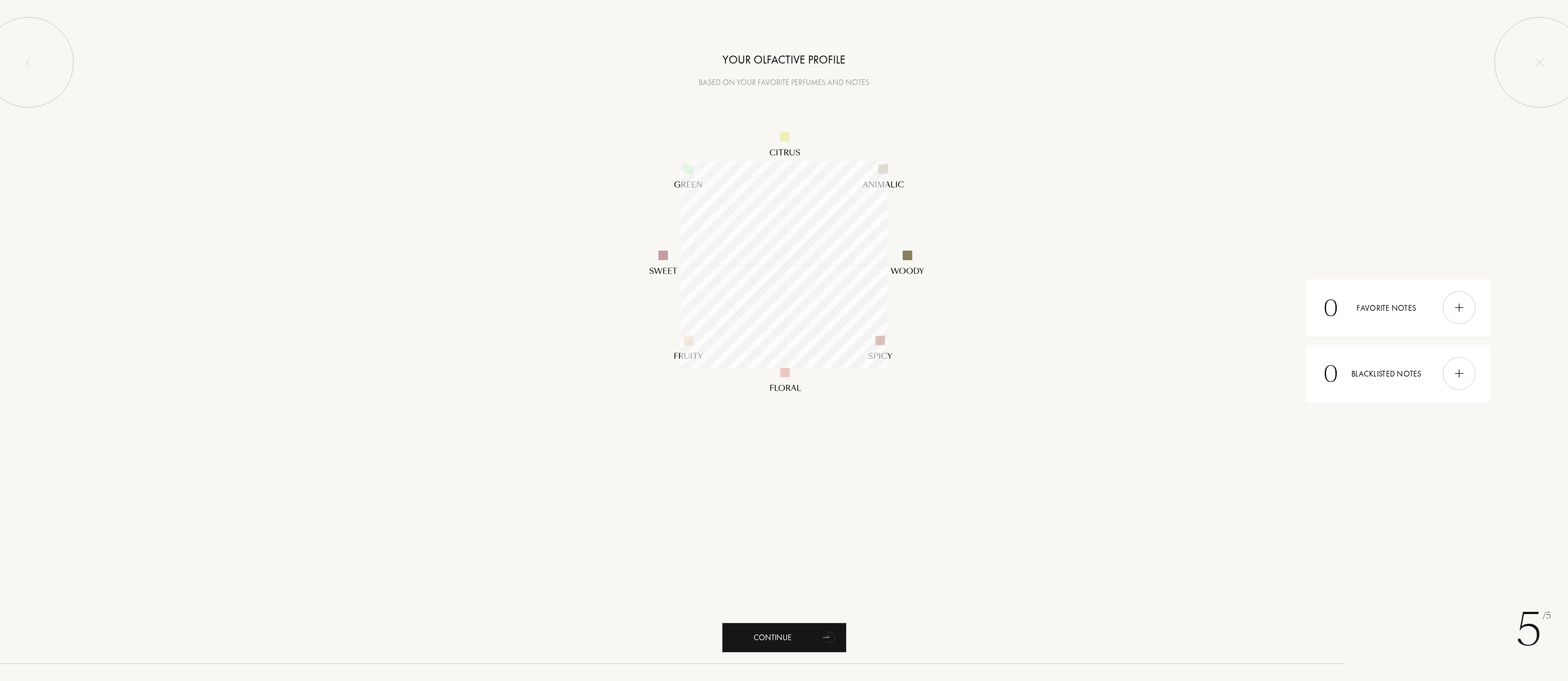
scroll to position [207, 207]
click at [1468, 310] on div at bounding box center [1458, 308] width 33 height 33
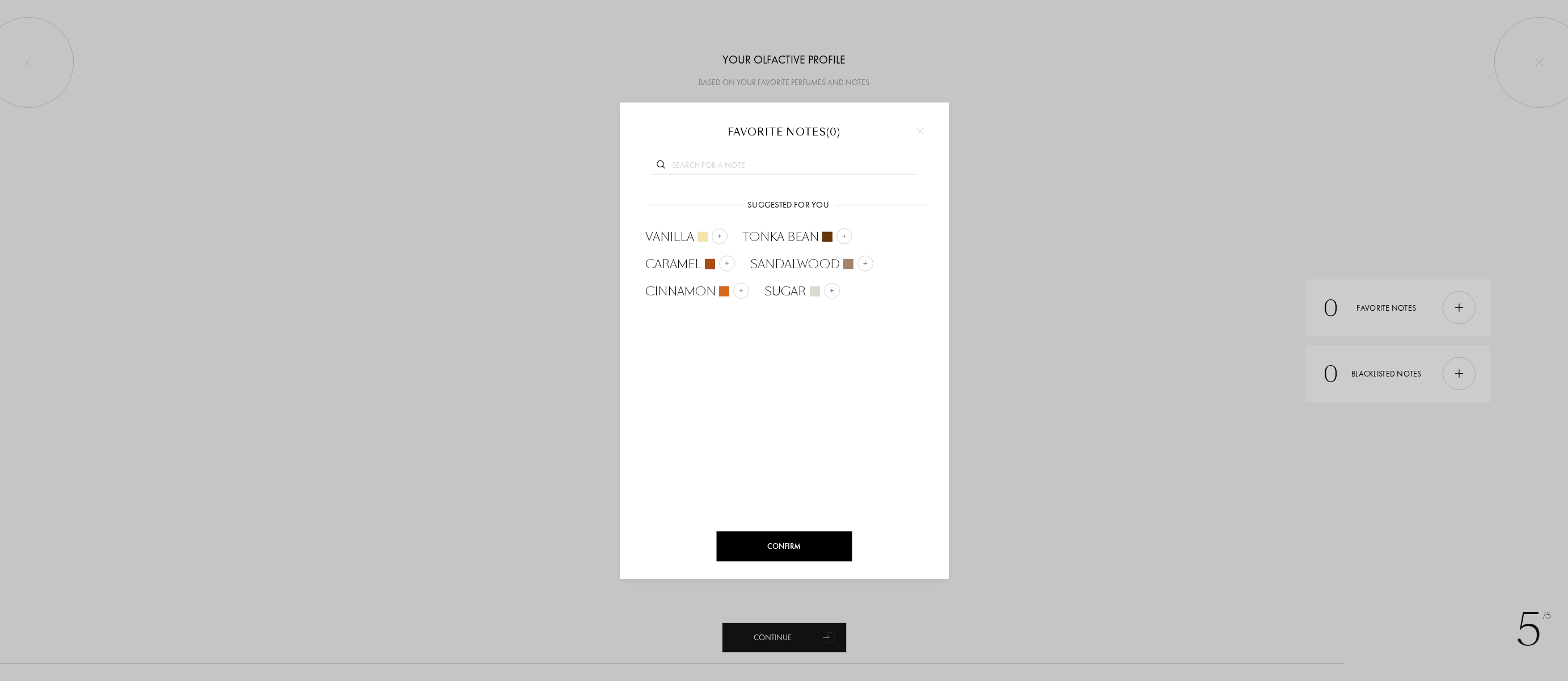
click at [927, 129] on div at bounding box center [920, 131] width 17 height 17
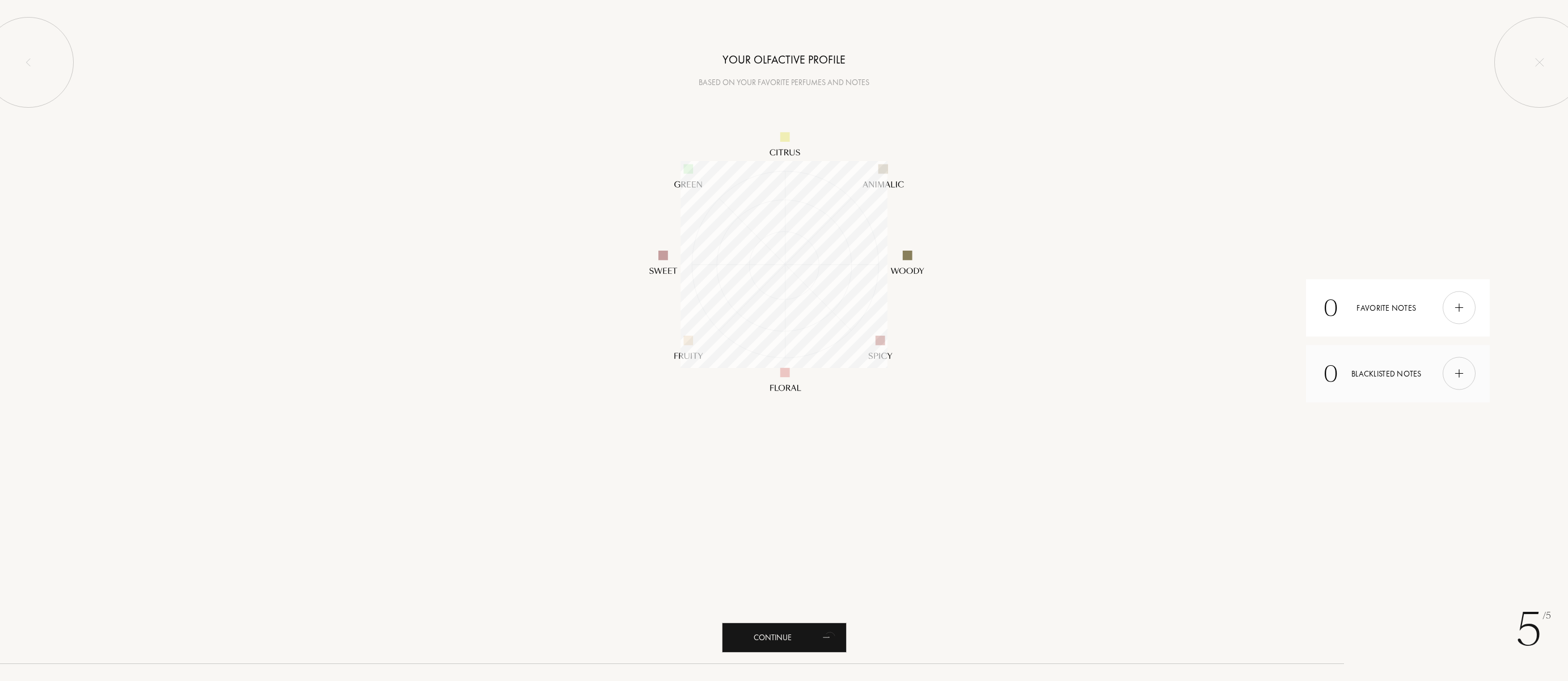
click at [1458, 382] on div at bounding box center [1458, 373] width 33 height 33
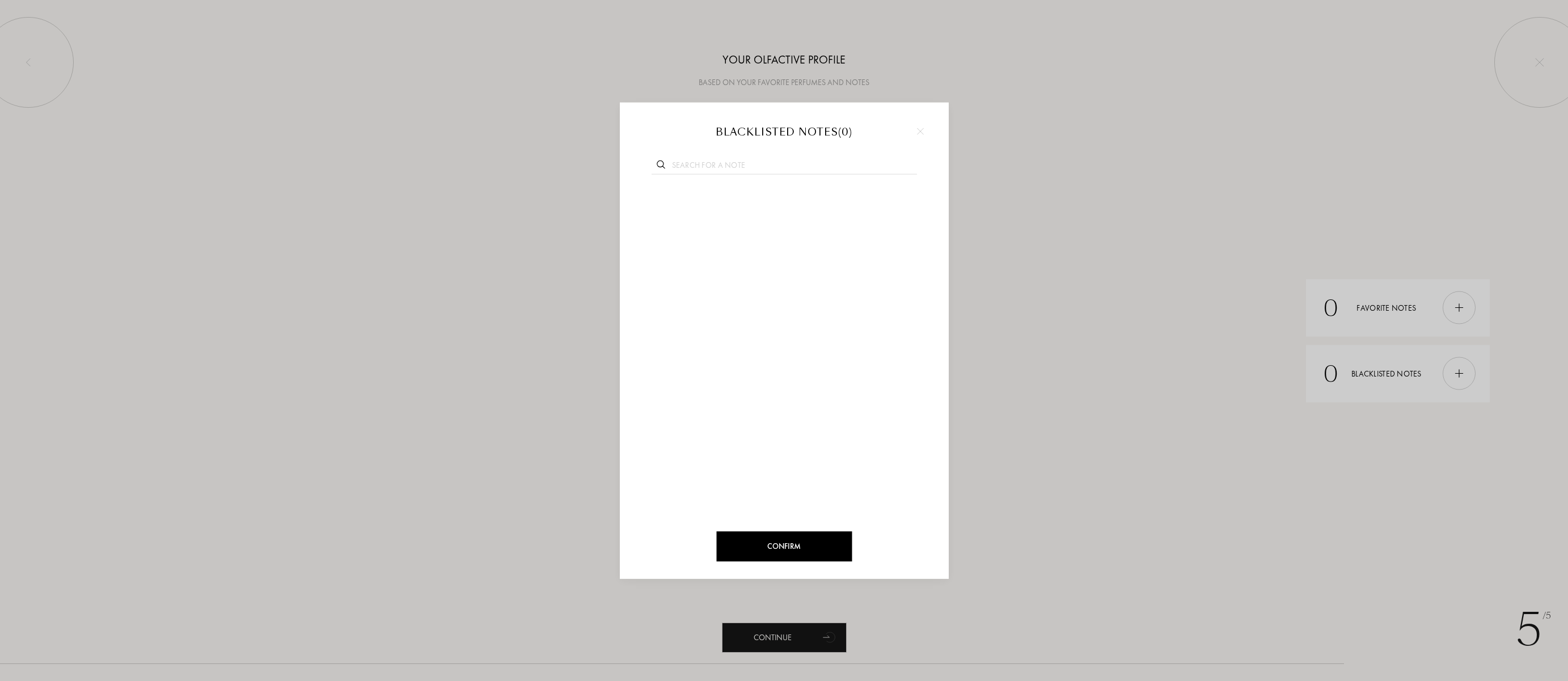
click at [931, 130] on div "Blacklisted notes ( 0 )" at bounding box center [784, 132] width 295 height 15
click at [917, 131] on img at bounding box center [920, 131] width 7 height 7
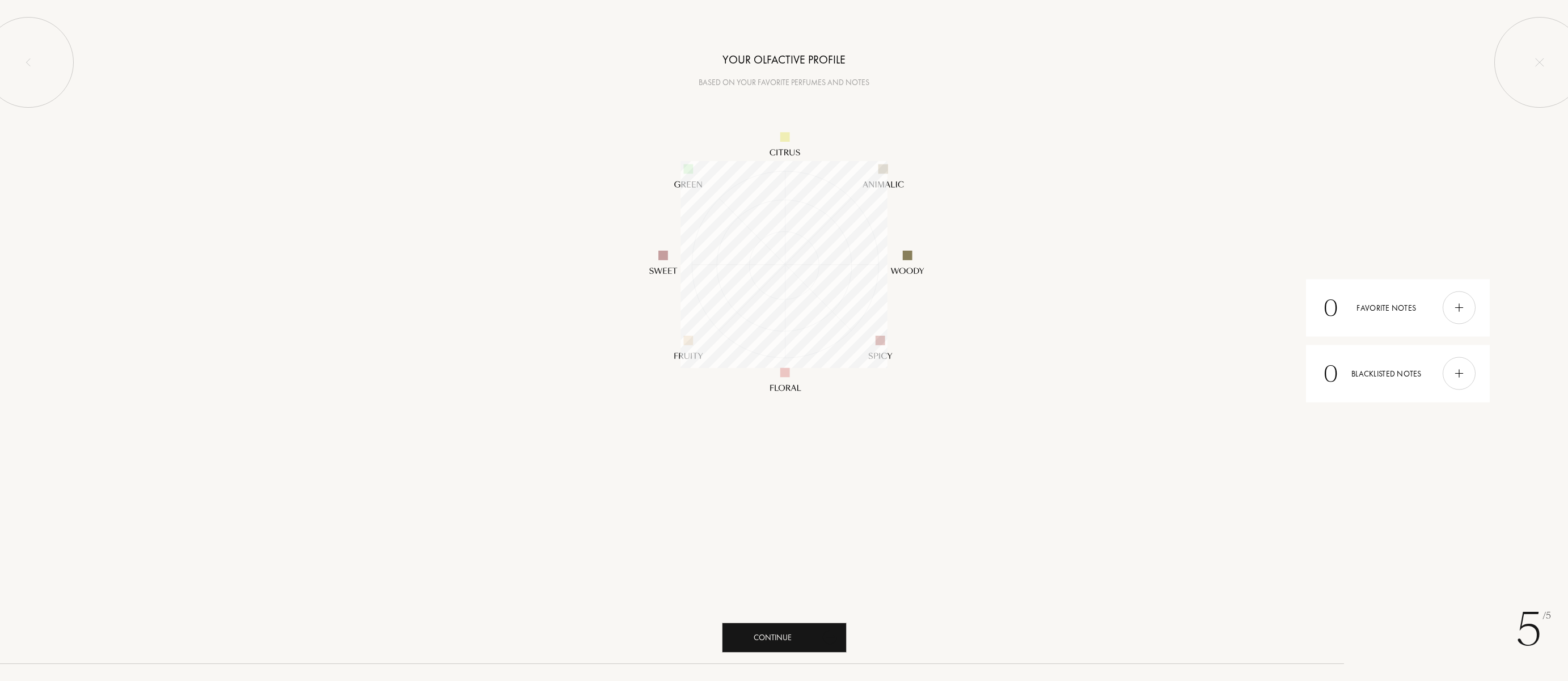
drag, startPoint x: 772, startPoint y: 634, endPoint x: 807, endPoint y: 561, distance: 81.0
click at [772, 633] on div "Continue" at bounding box center [784, 638] width 124 height 30
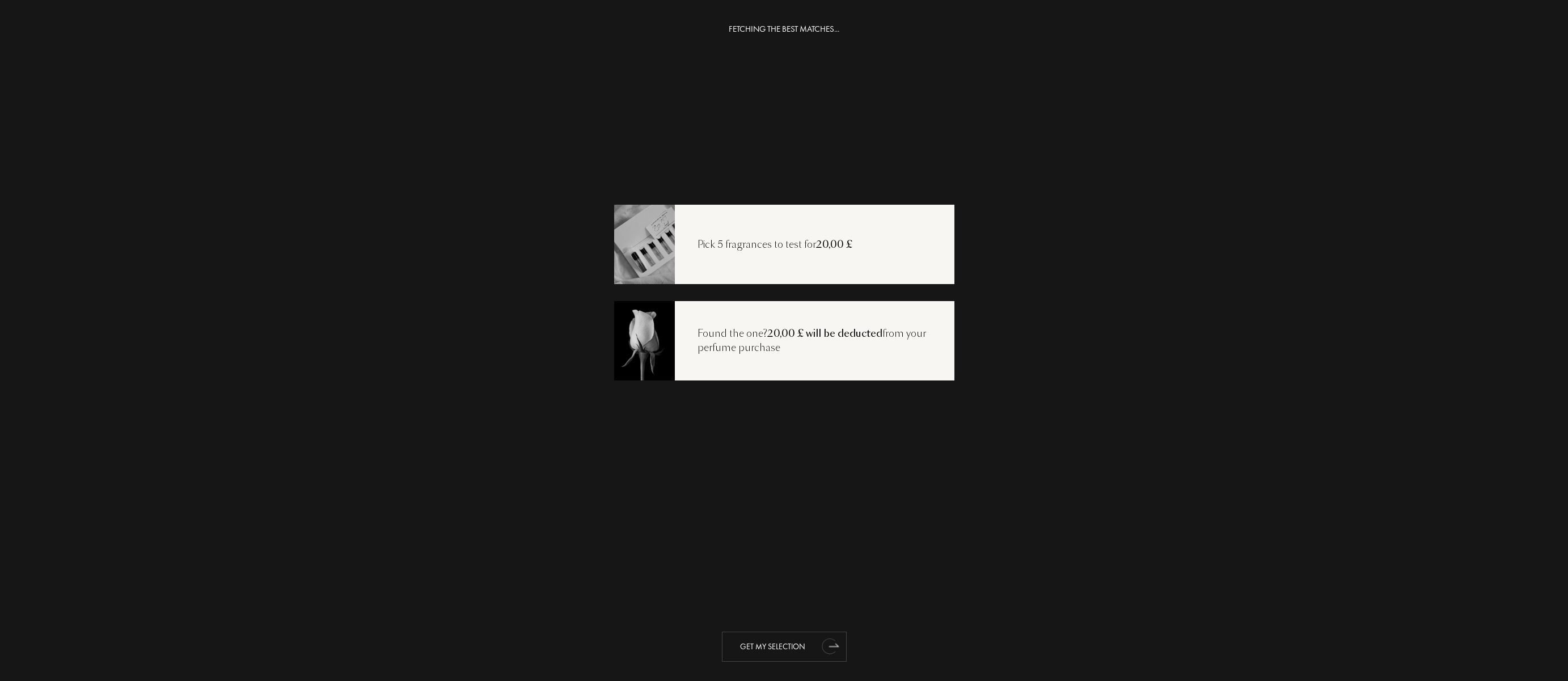
click at [767, 647] on div "Get my selection" at bounding box center [784, 647] width 124 height 30
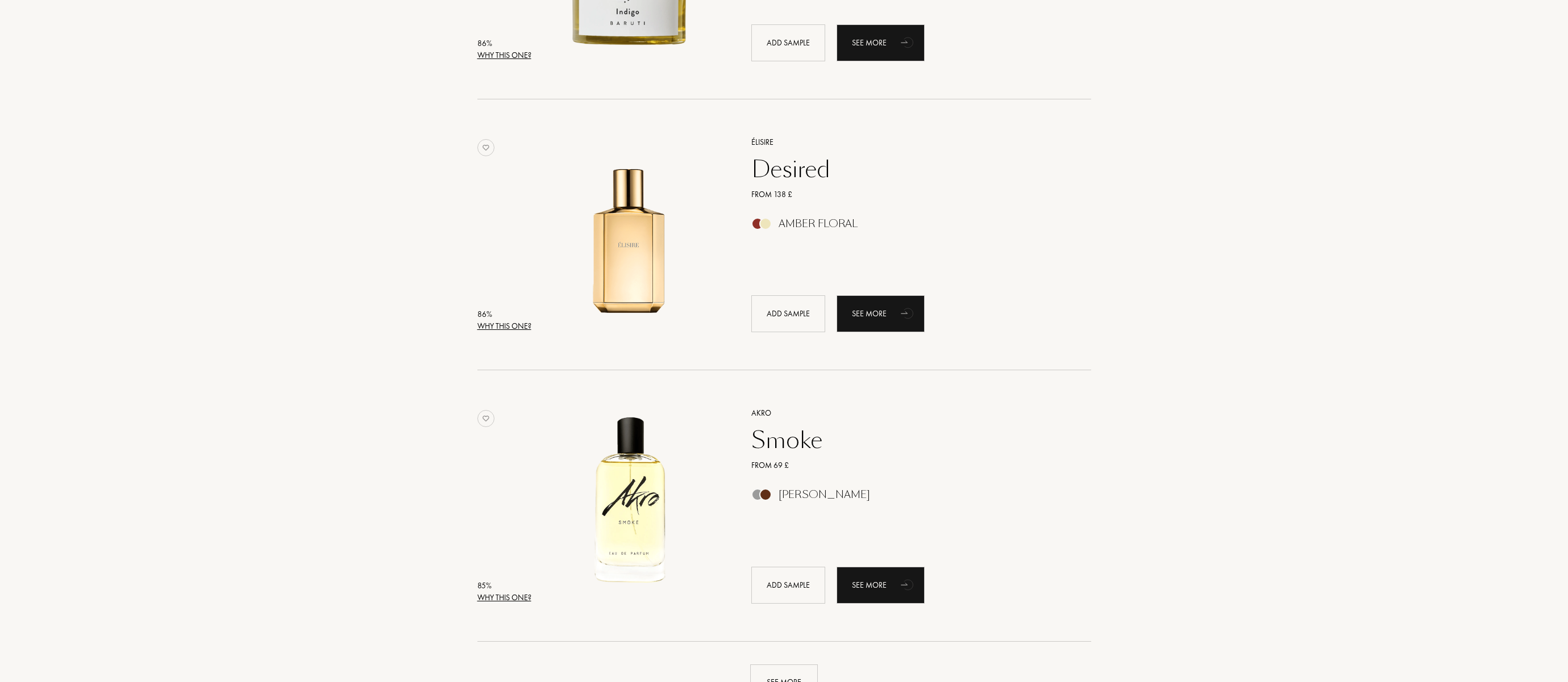
scroll to position [2449, 0]
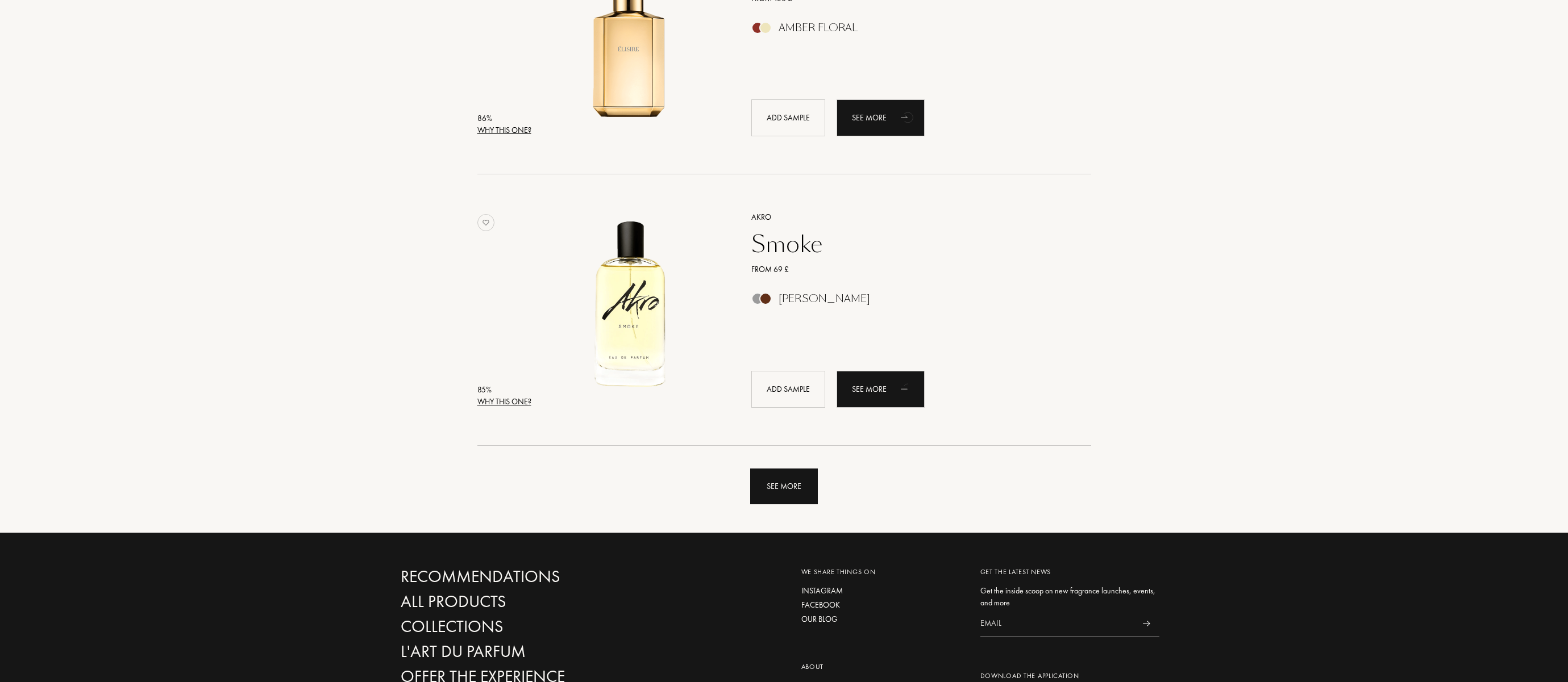
click at [785, 483] on div "See more" at bounding box center [784, 486] width 67 height 36
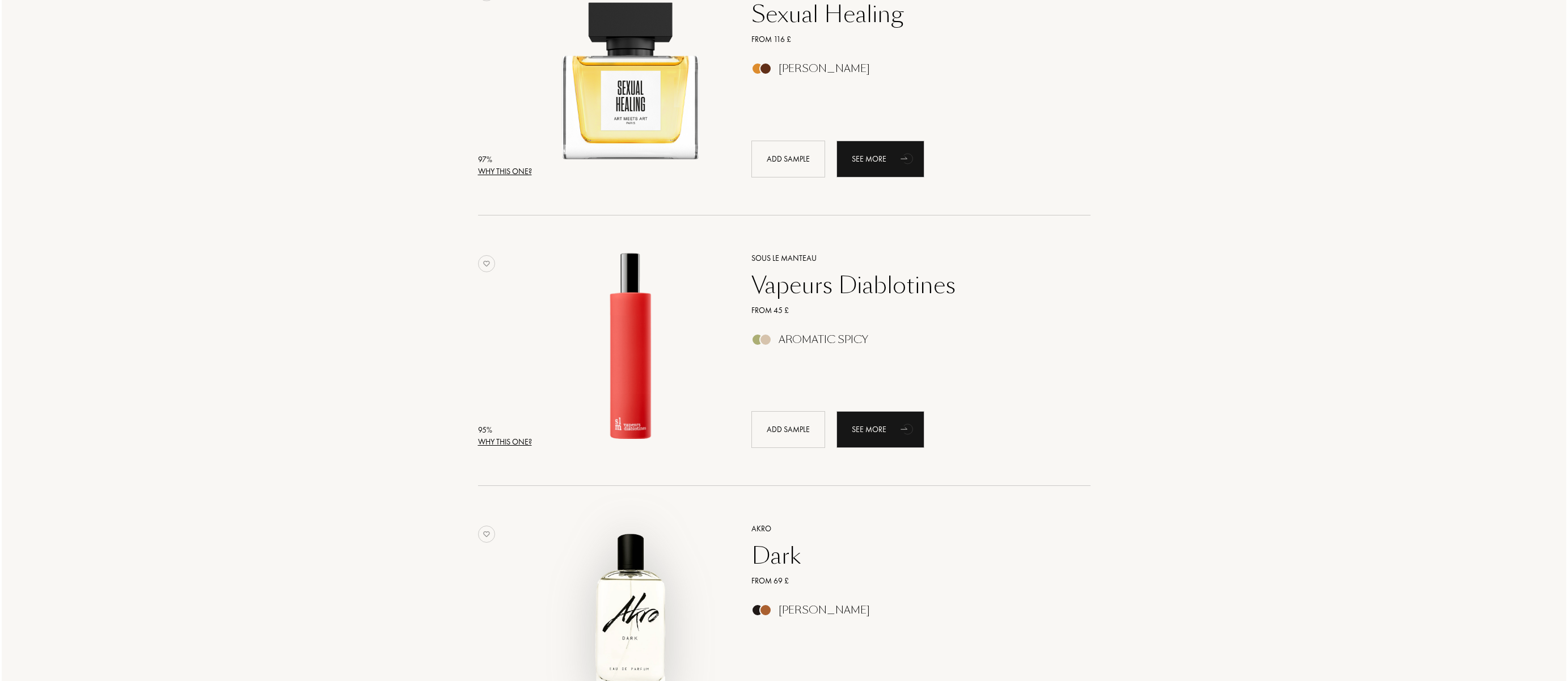
scroll to position [0, 0]
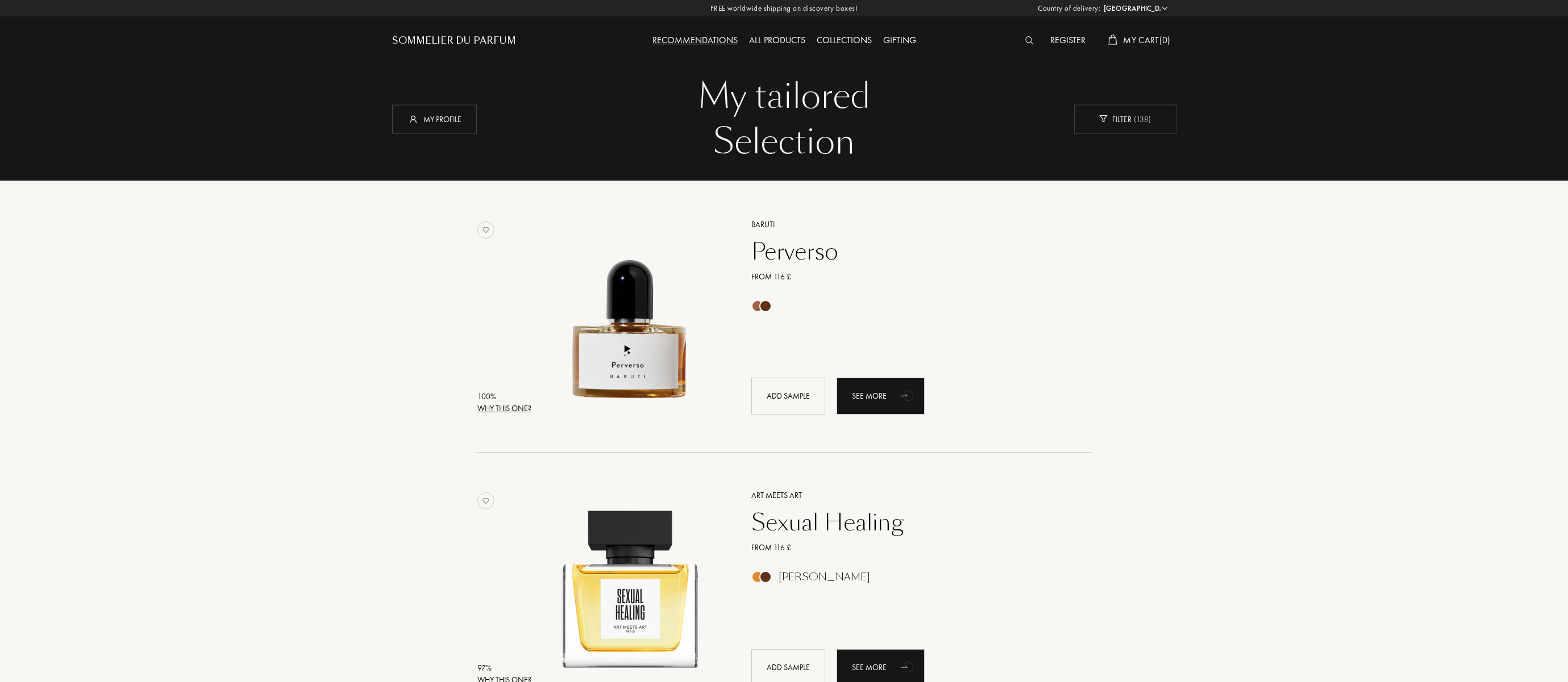
click at [511, 407] on div "Why this one?" at bounding box center [504, 408] width 54 height 12
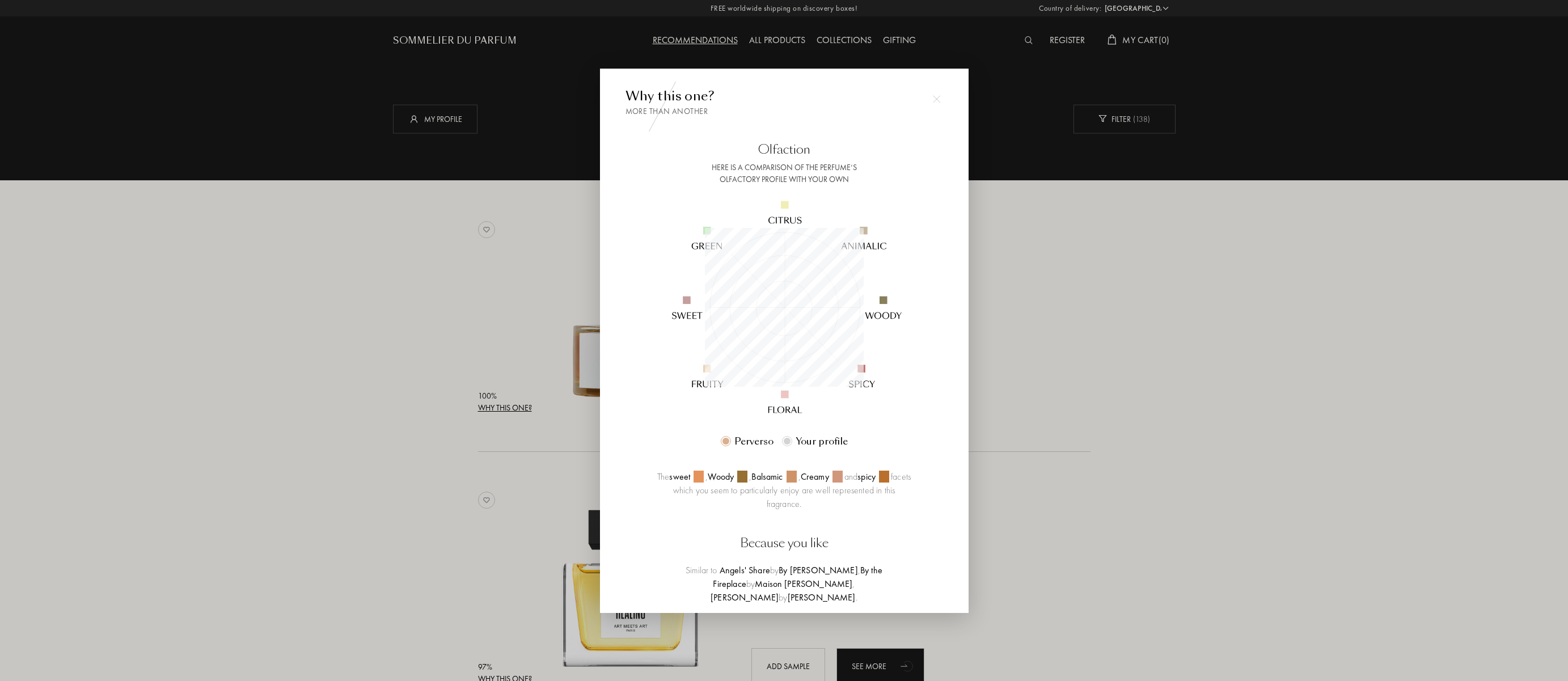
click at [1048, 317] on div at bounding box center [784, 340] width 1568 height 681
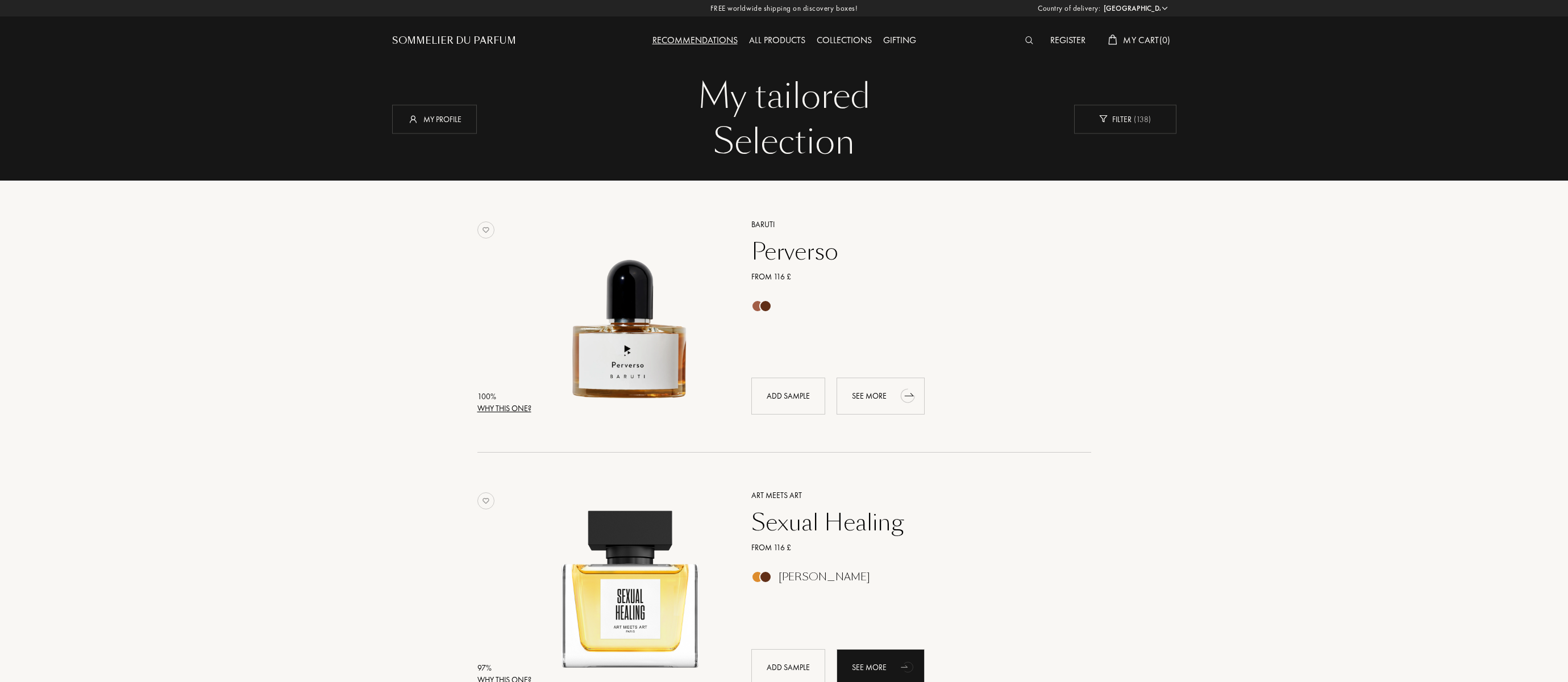
click at [878, 393] on div "See more" at bounding box center [880, 396] width 88 height 37
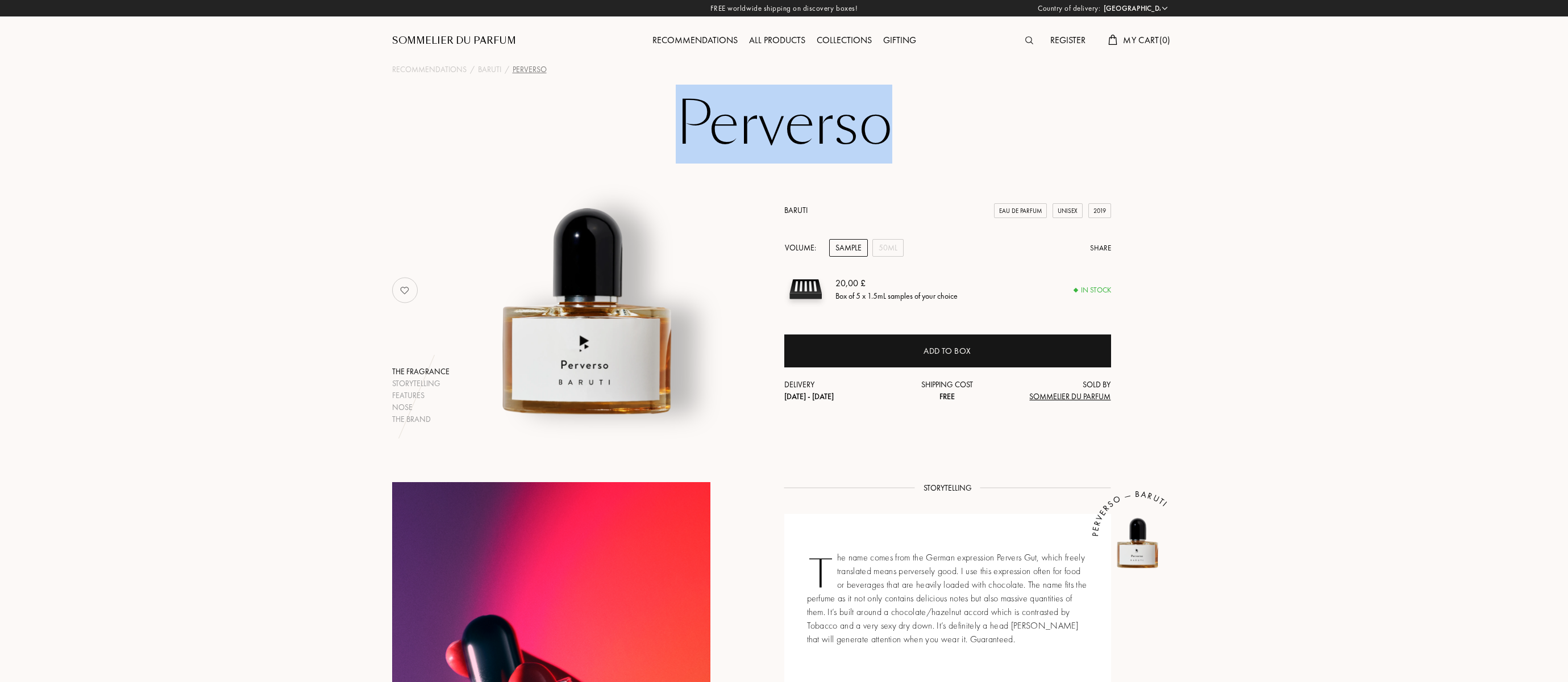
drag, startPoint x: 687, startPoint y: 118, endPoint x: 967, endPoint y: 123, distance: 280.0
click at [967, 123] on h1 "Perverso" at bounding box center [784, 124] width 568 height 62
copy h1 "Perverso"
